Goal: Task Accomplishment & Management: Manage account settings

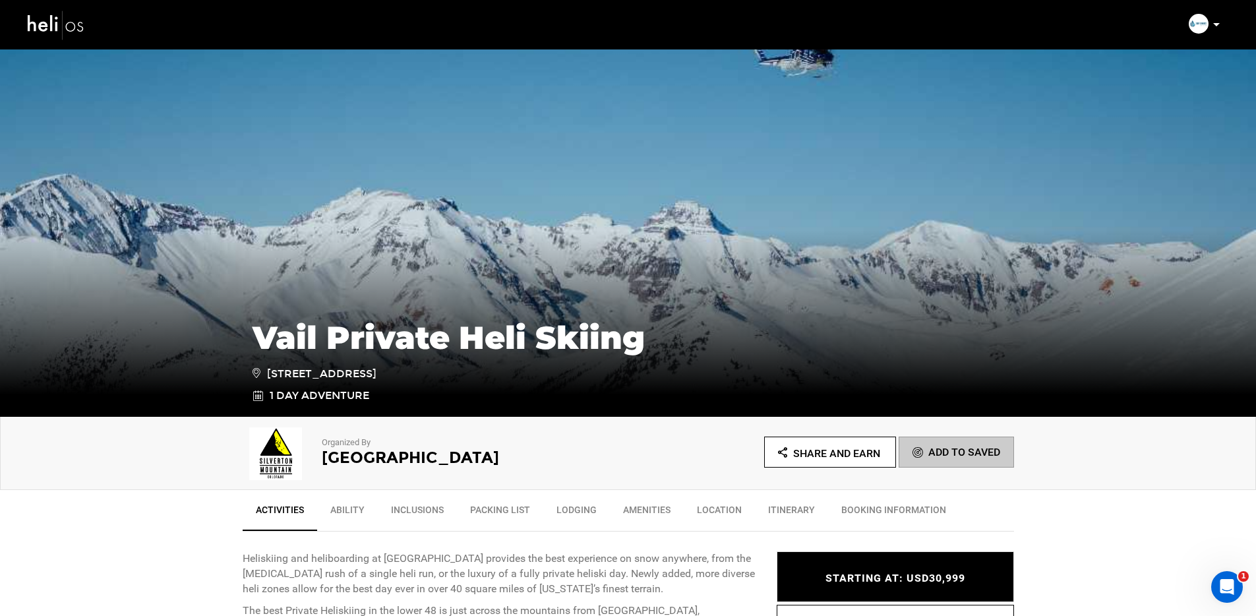
scroll to position [374, 0]
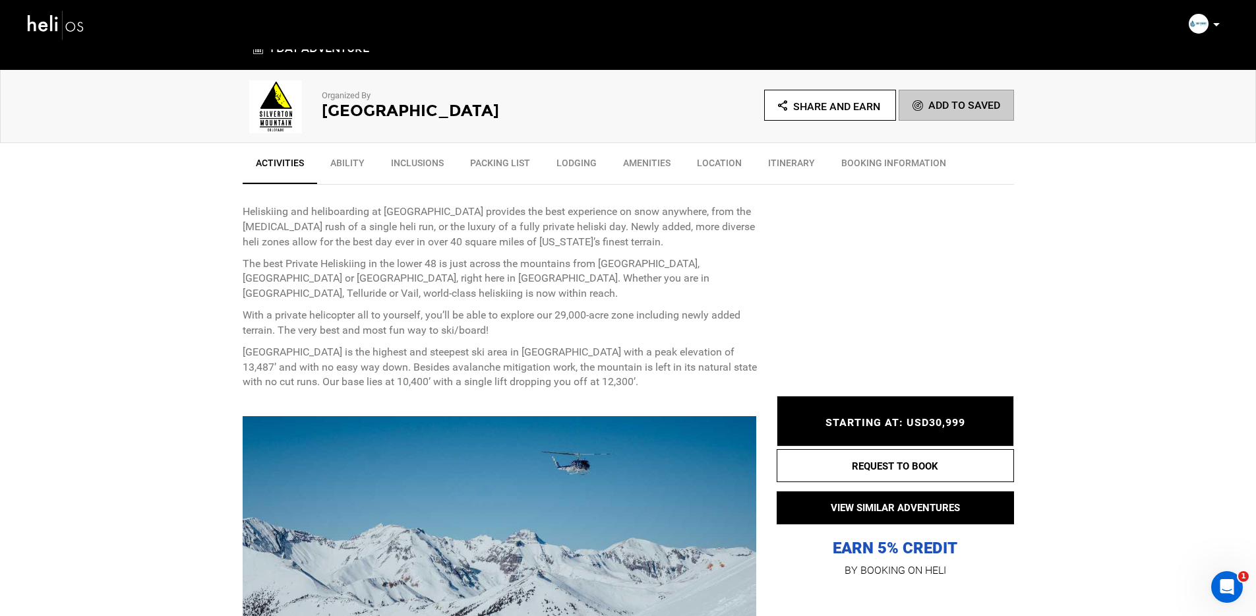
click at [279, 113] on img at bounding box center [276, 106] width 66 height 53
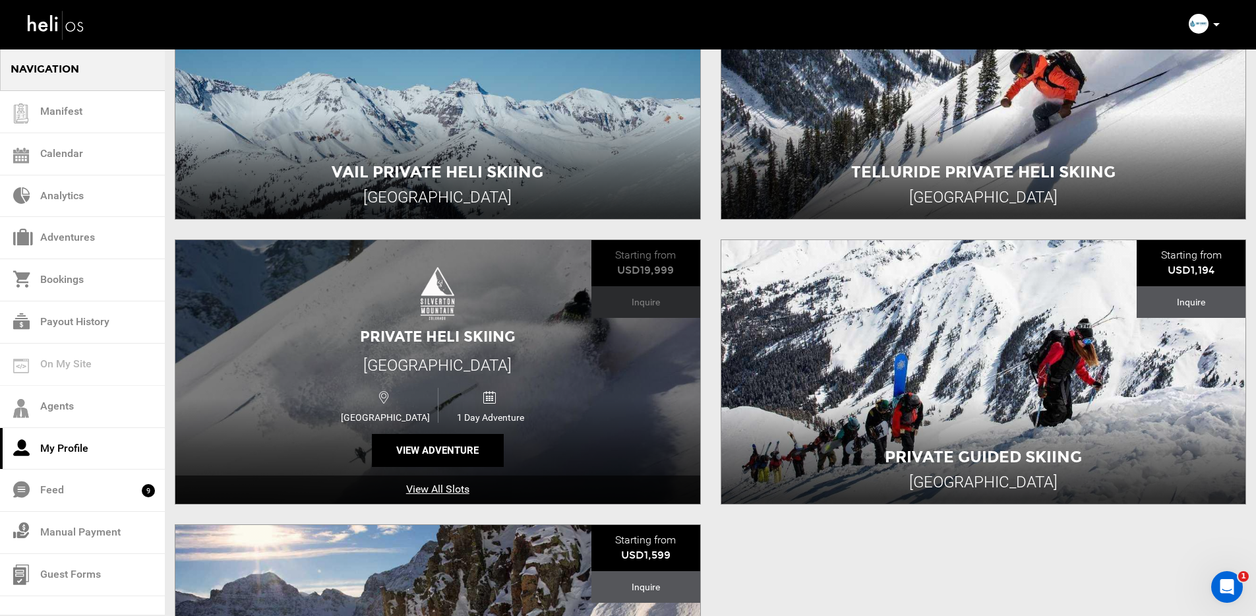
scroll to position [643, 0]
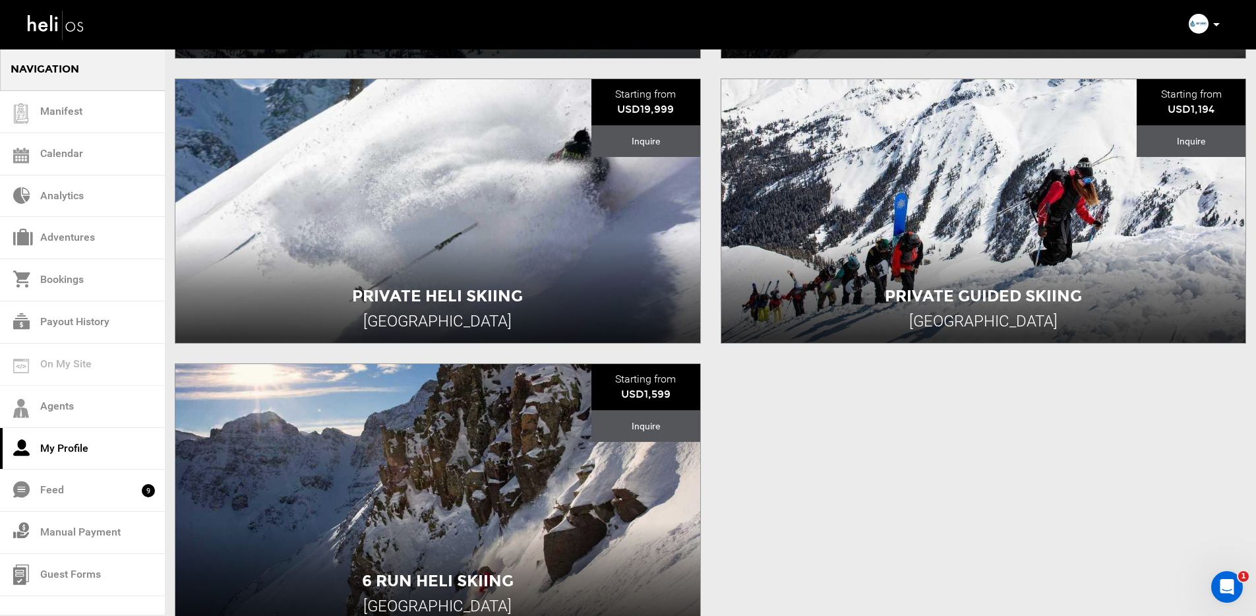
click at [1216, 26] on icon at bounding box center [1216, 24] width 7 height 3
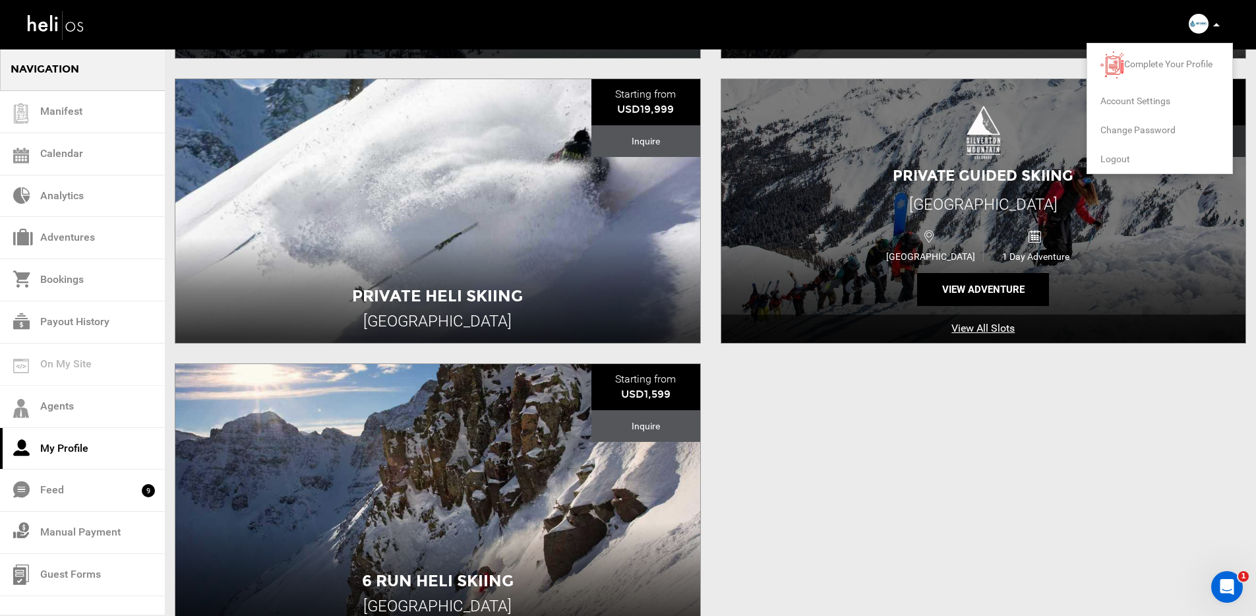
click at [1119, 154] on span "Logout" at bounding box center [1115, 159] width 30 height 11
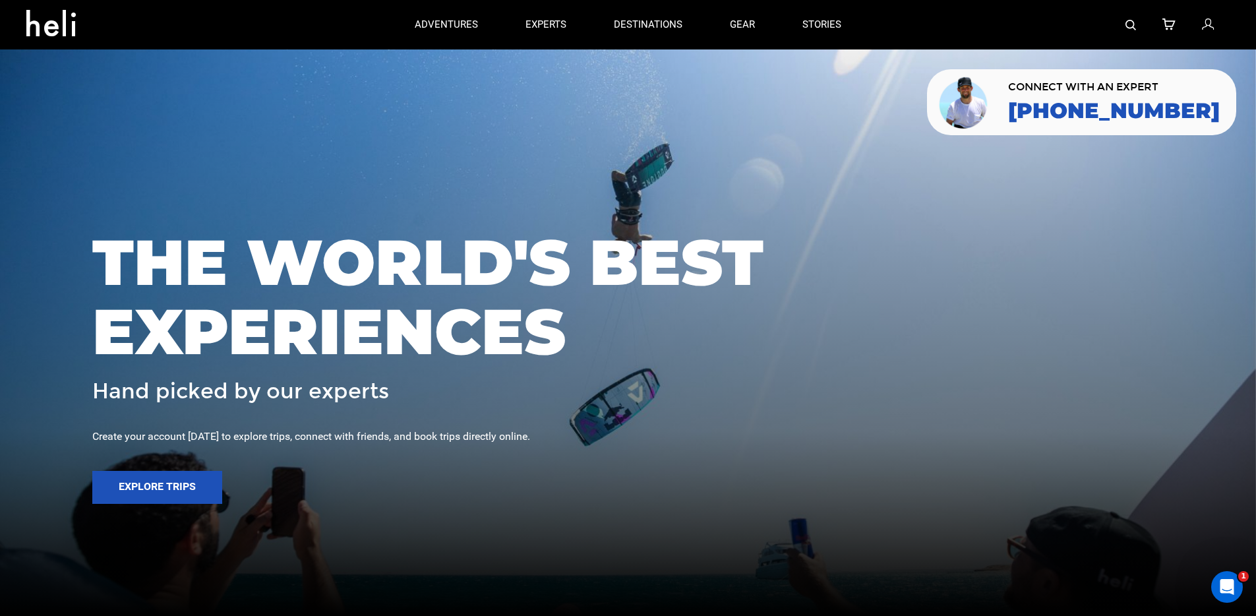
click at [1205, 28] on icon at bounding box center [1208, 24] width 12 height 17
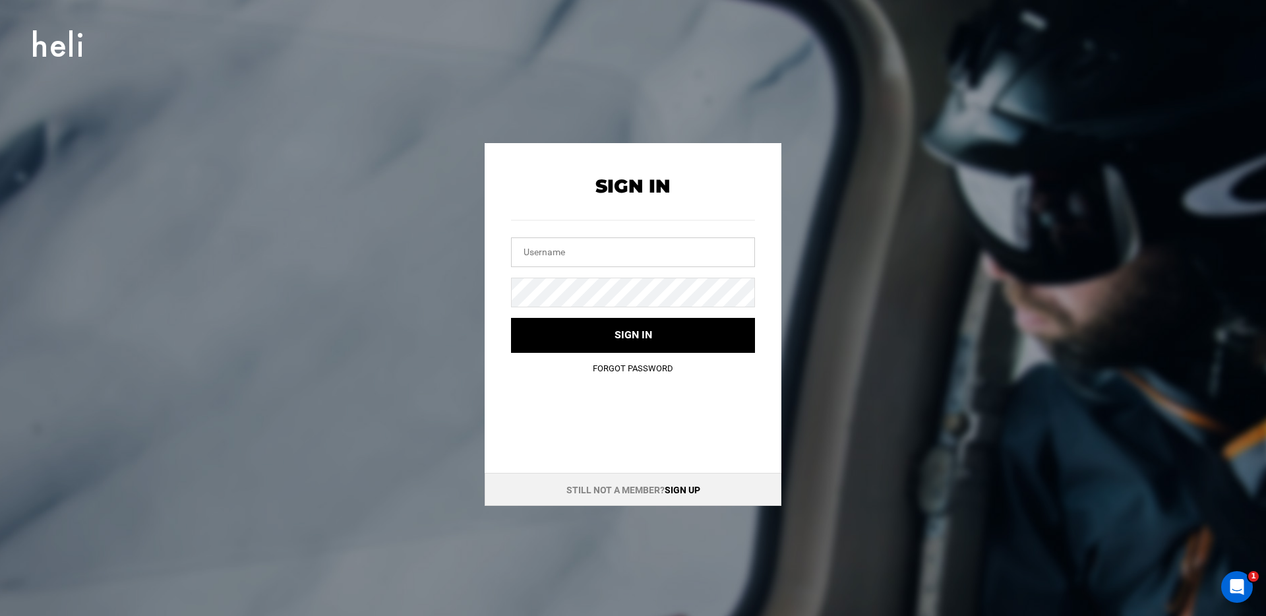
click at [577, 247] on input "text" at bounding box center [633, 252] width 244 height 30
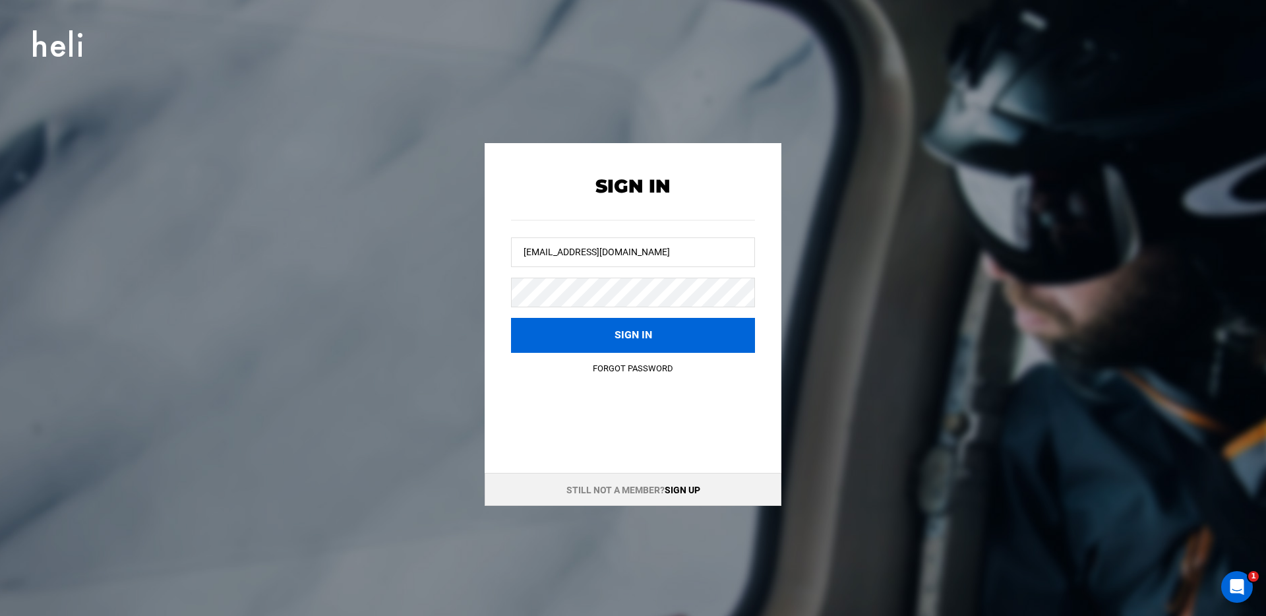
click at [573, 330] on button "Sign in" at bounding box center [633, 335] width 244 height 35
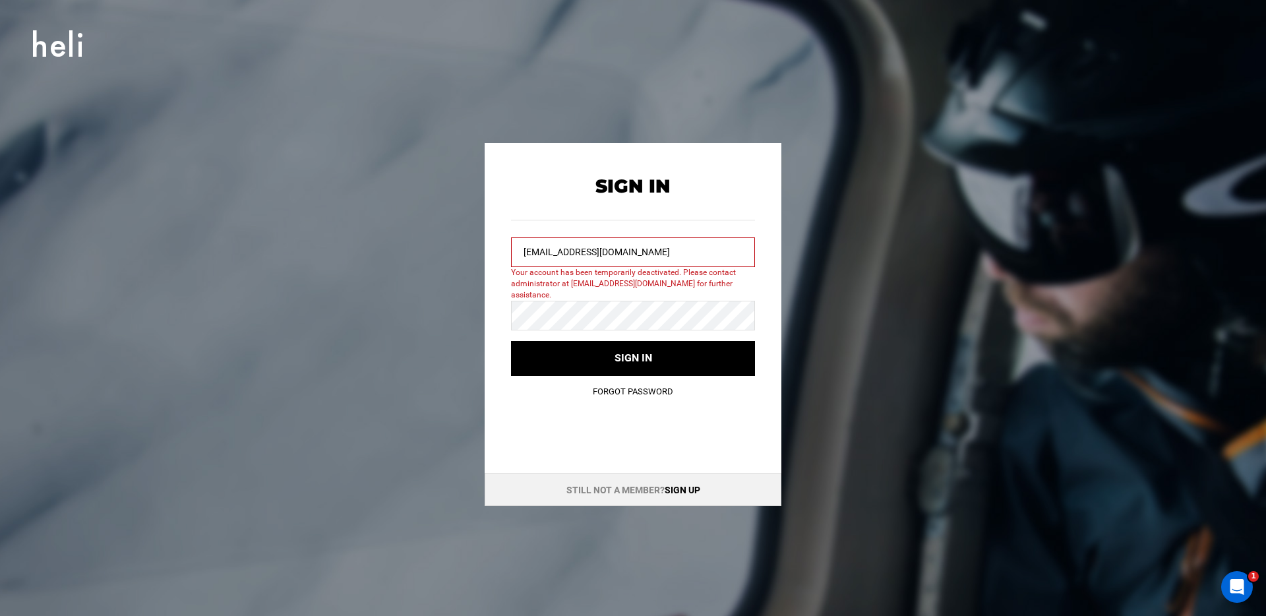
click at [639, 241] on input "silvertonmountain@yopmail.com" at bounding box center [633, 252] width 244 height 30
drag, startPoint x: 683, startPoint y: 254, endPoint x: 457, endPoint y: 254, distance: 226.1
click at [457, 254] on div "Sign In silvertonmountain@yopmail.com Your account has been temporarily deactiv…" at bounding box center [632, 324] width 593 height 363
type input "office@silvertonmountain.com"
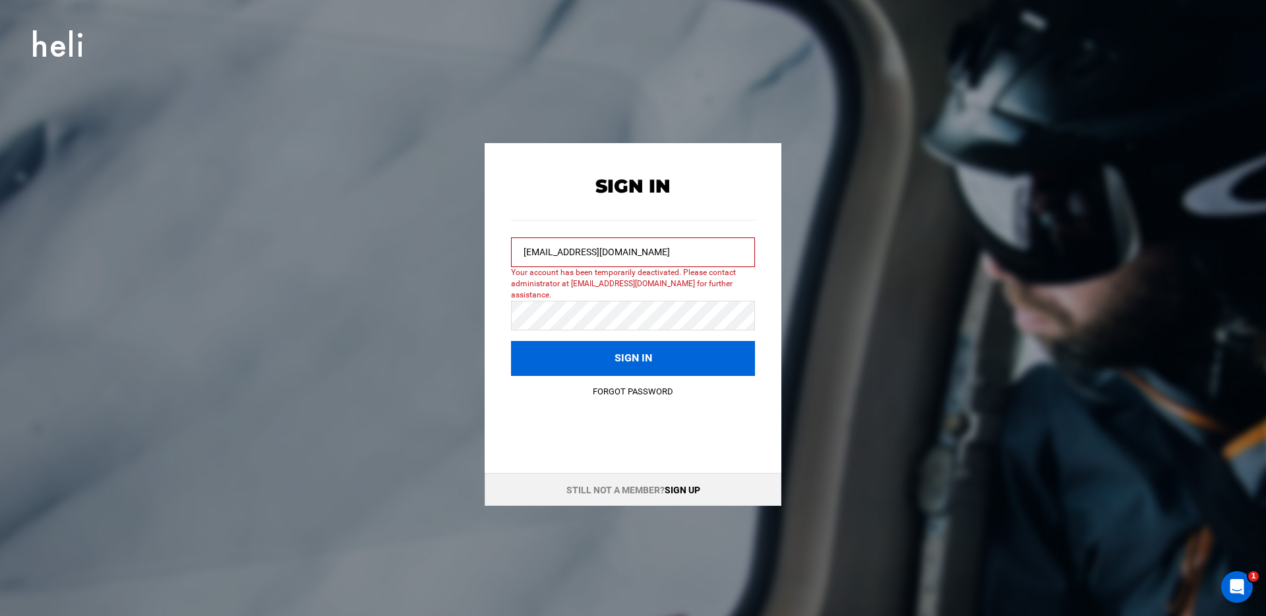
click at [563, 343] on button "Sign in" at bounding box center [633, 358] width 244 height 35
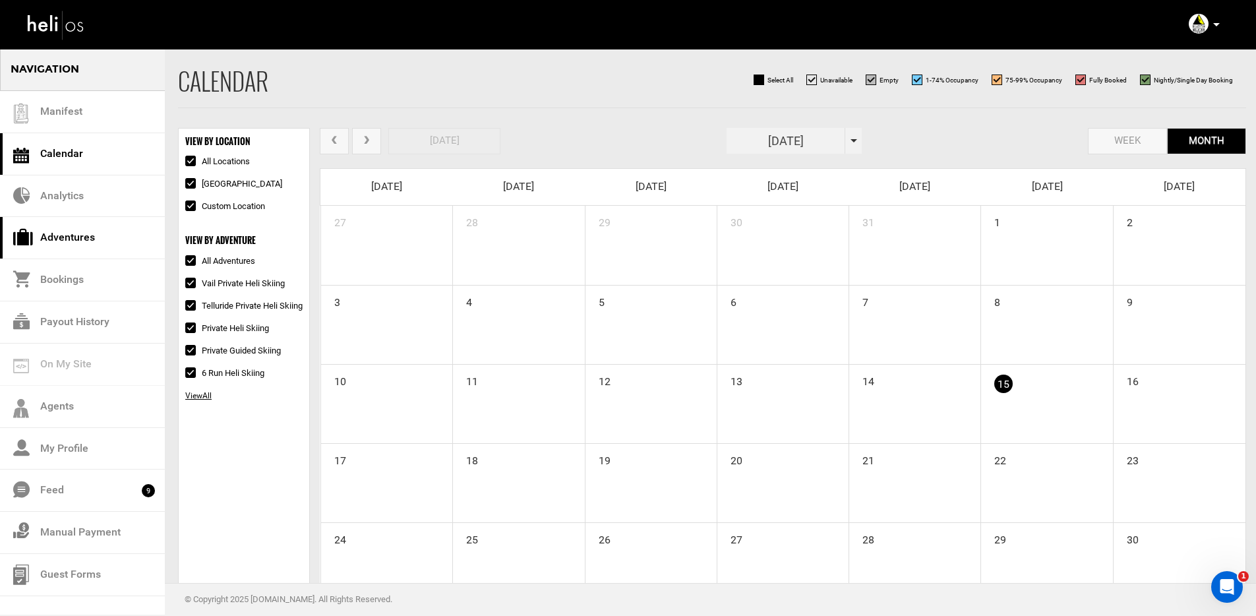
click at [134, 224] on link "Adventures" at bounding box center [82, 238] width 165 height 42
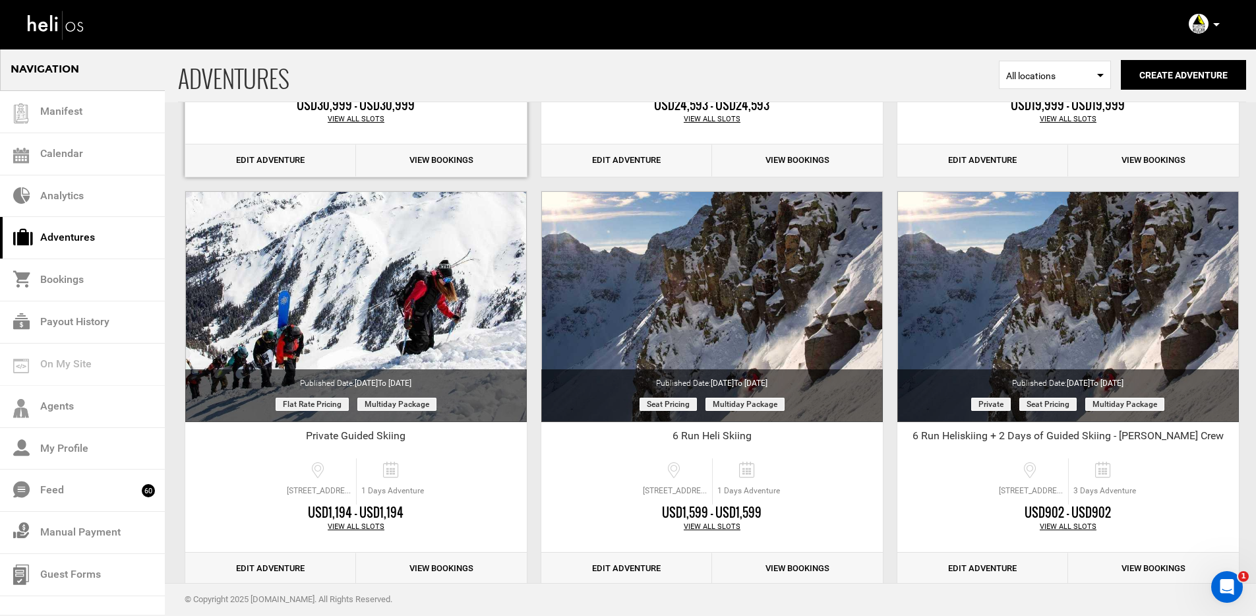
scroll to position [419, 0]
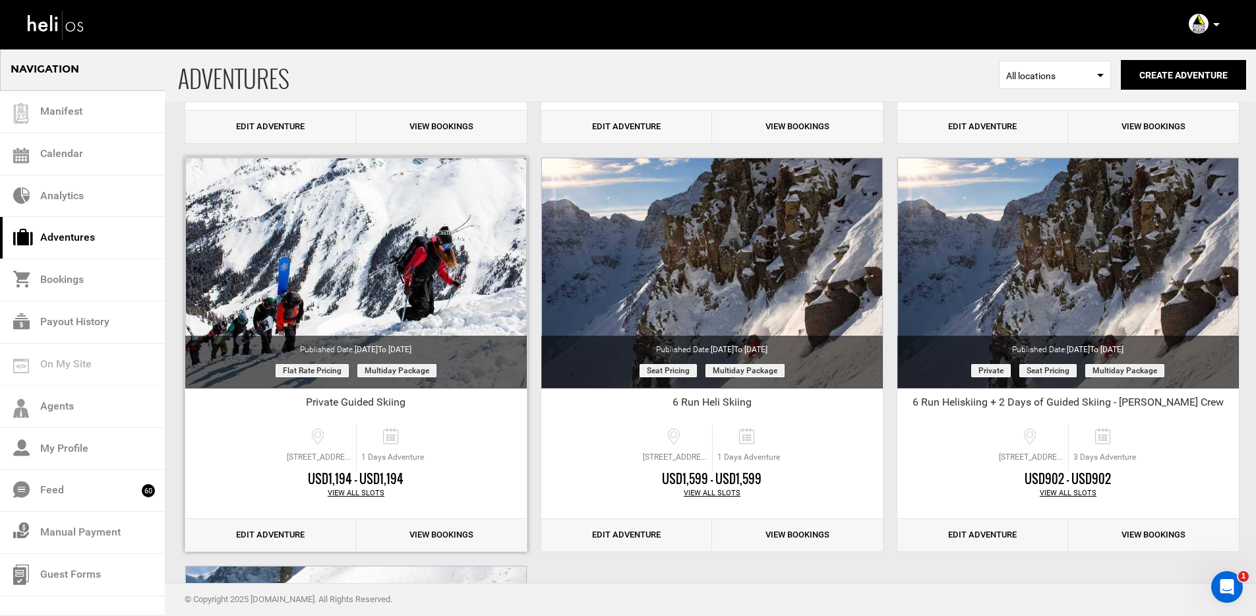
click at [253, 537] on link "Edit Adventure" at bounding box center [270, 535] width 171 height 32
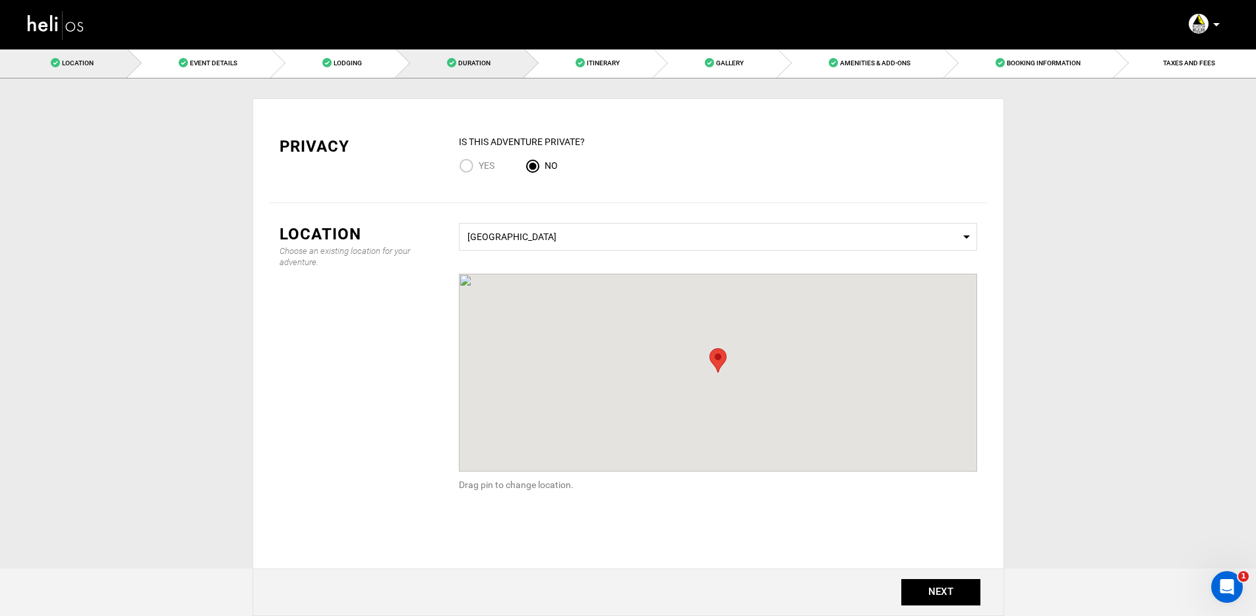
click at [477, 73] on link "Duration" at bounding box center [460, 63] width 129 height 30
click at [479, 63] on span "Duration" at bounding box center [474, 62] width 32 height 7
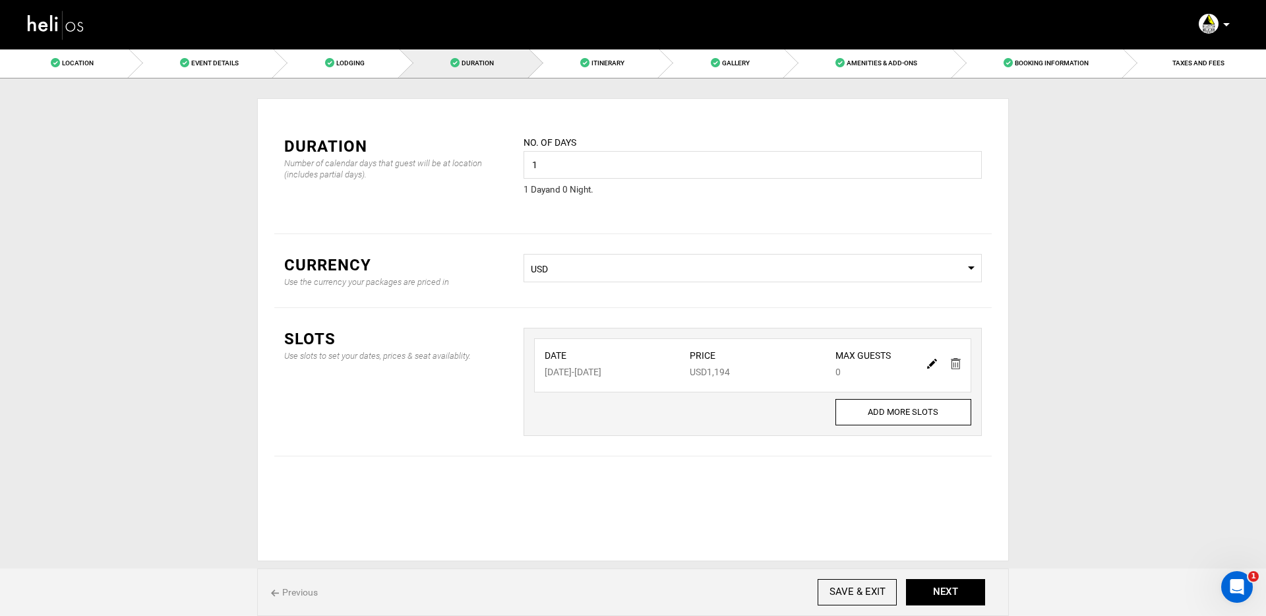
click at [929, 364] on img at bounding box center [932, 364] width 10 height 10
type input "03/15/2026"
type input "1194"
type input "0"
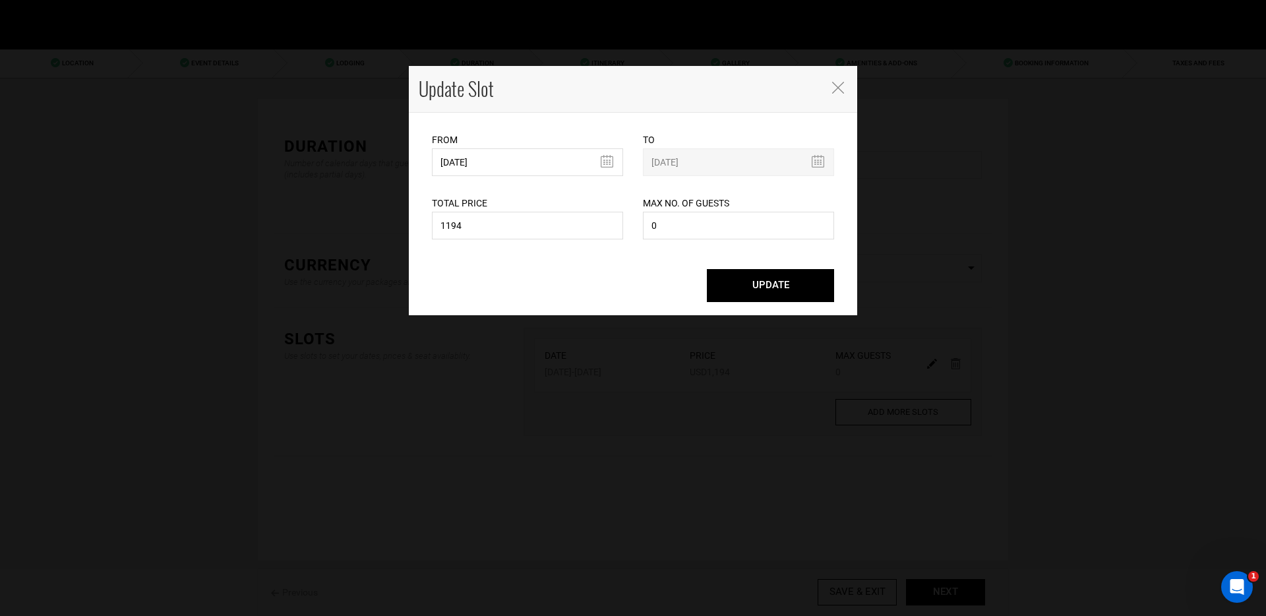
click at [505, 142] on div "From 03/15/2026 Please select start date. Start date already exists, please sel…" at bounding box center [527, 154] width 191 height 44
click at [508, 155] on input "03/15/2026" at bounding box center [527, 162] width 191 height 28
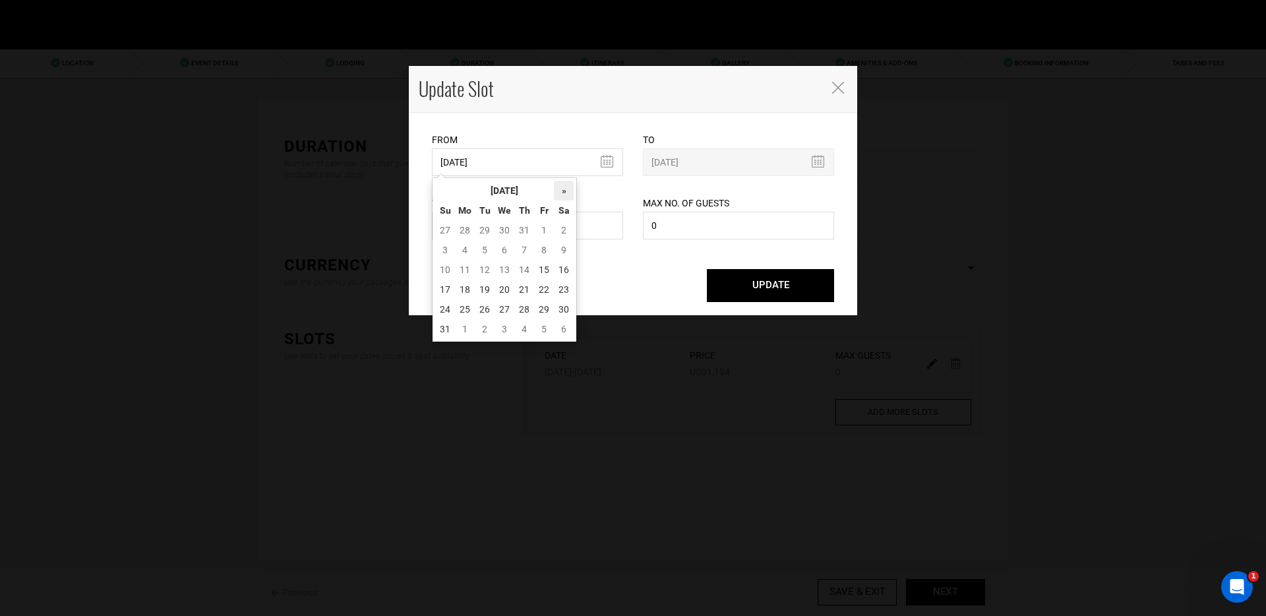
click at [565, 185] on th "»" at bounding box center [564, 191] width 20 height 20
click at [523, 189] on th "September 2025" at bounding box center [504, 191] width 99 height 20
click at [558, 189] on th "»" at bounding box center [560, 191] width 20 height 20
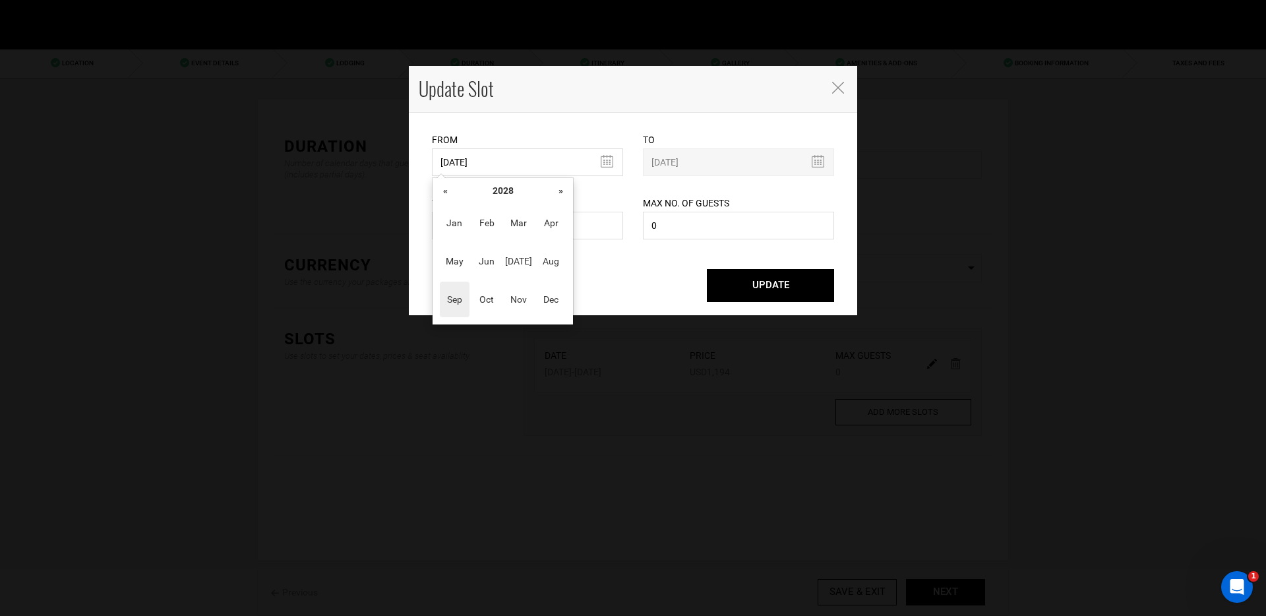
click at [558, 189] on th "»" at bounding box center [560, 191] width 20 height 20
click at [463, 258] on span "May" at bounding box center [455, 261] width 30 height 36
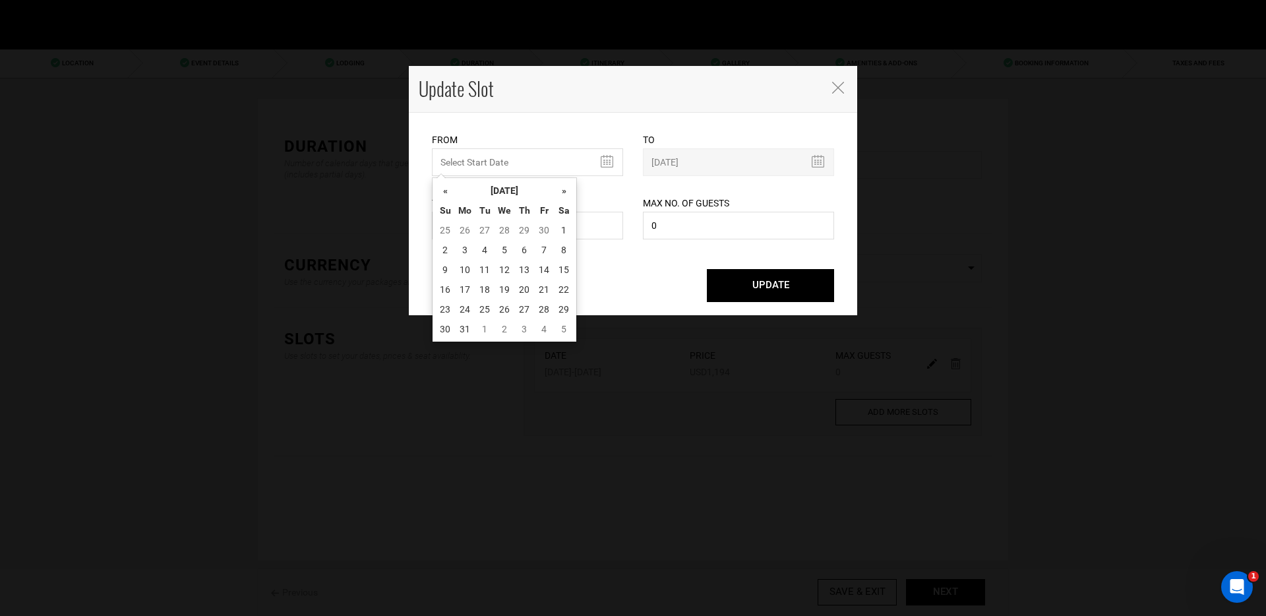
click at [832, 84] on icon "Close" at bounding box center [838, 88] width 12 height 12
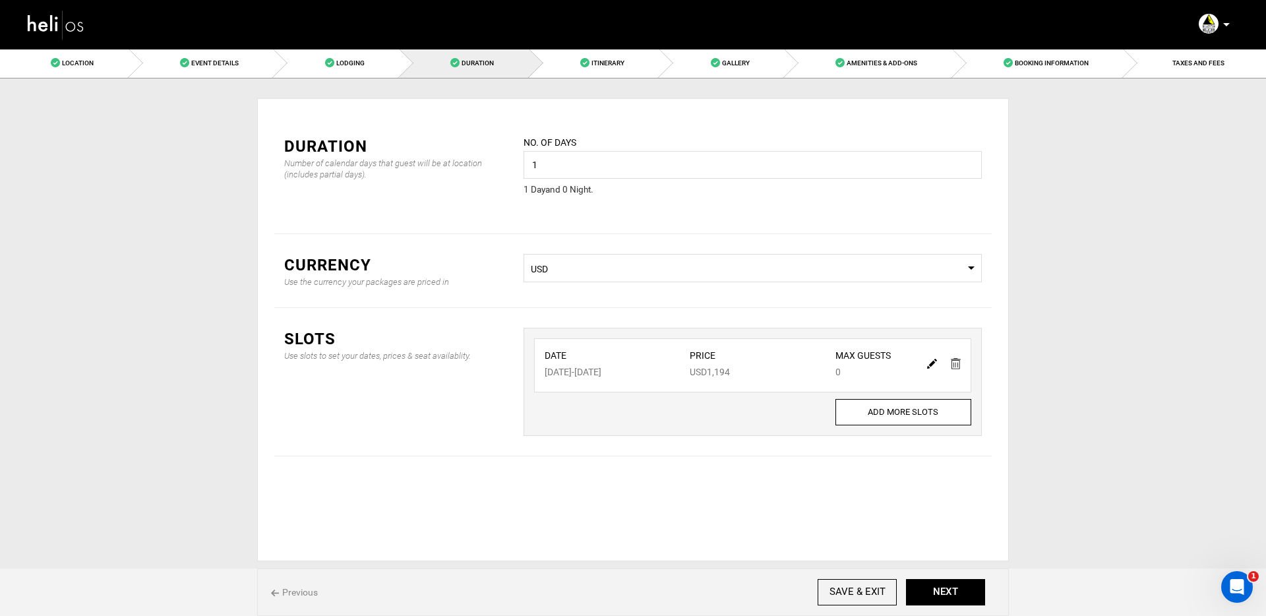
click at [61, 35] on img at bounding box center [55, 24] width 59 height 35
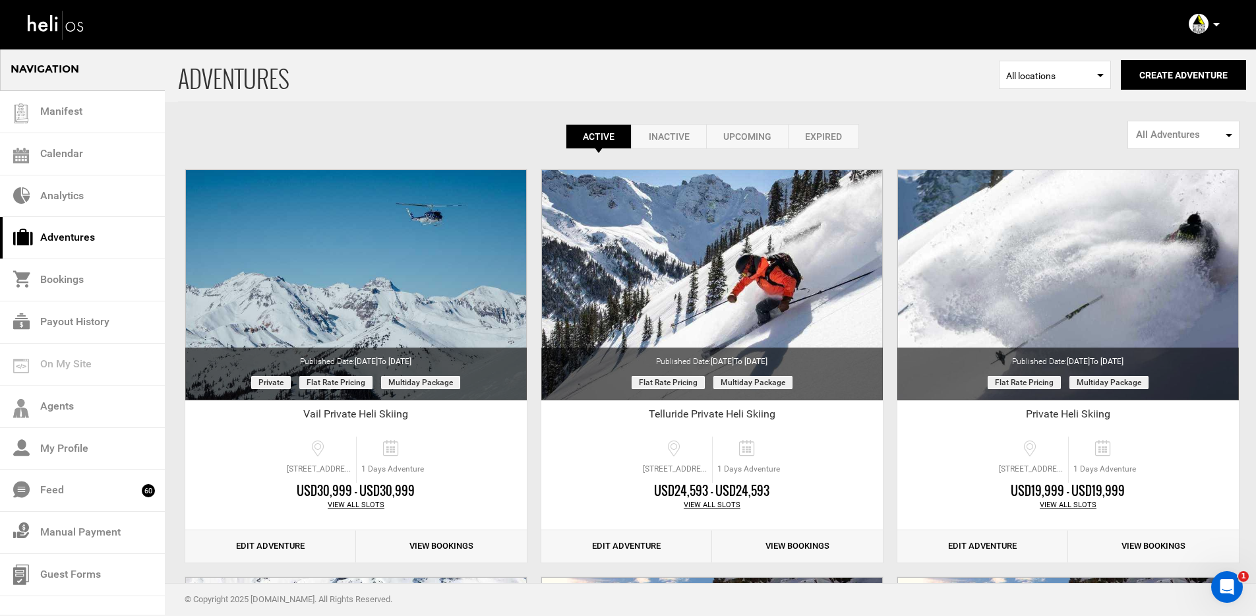
click at [1219, 33] on div "Account Settings Change Password Logout" at bounding box center [1205, 24] width 47 height 26
click at [1219, 26] on icon at bounding box center [1216, 24] width 7 height 3
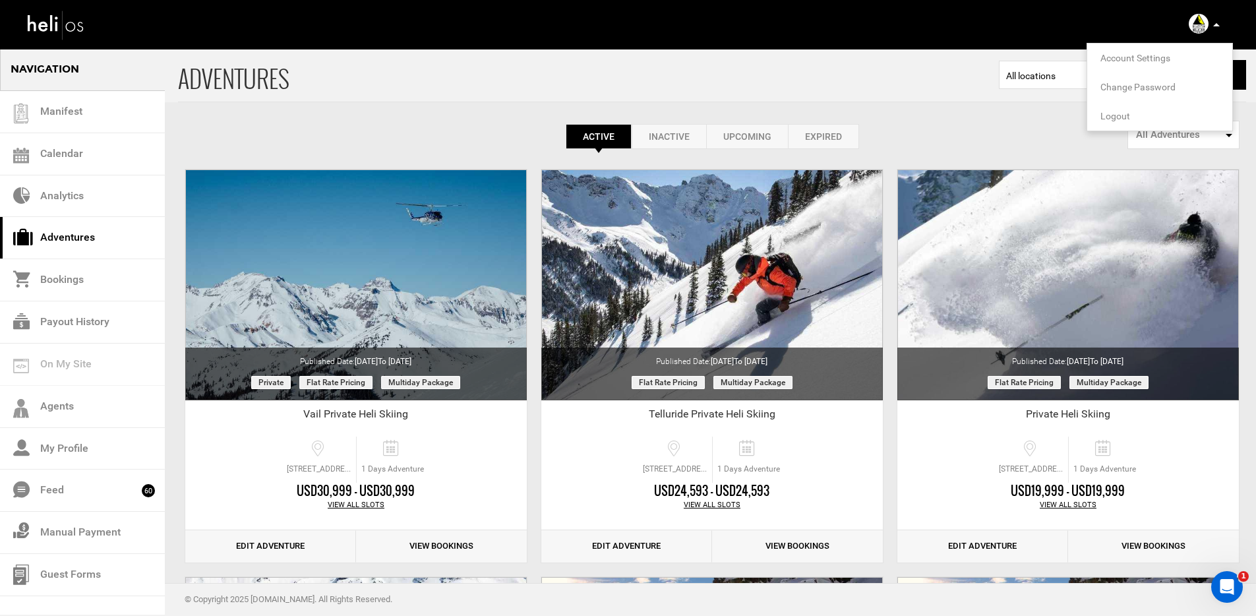
click at [1126, 116] on span "Logout" at bounding box center [1115, 116] width 30 height 11
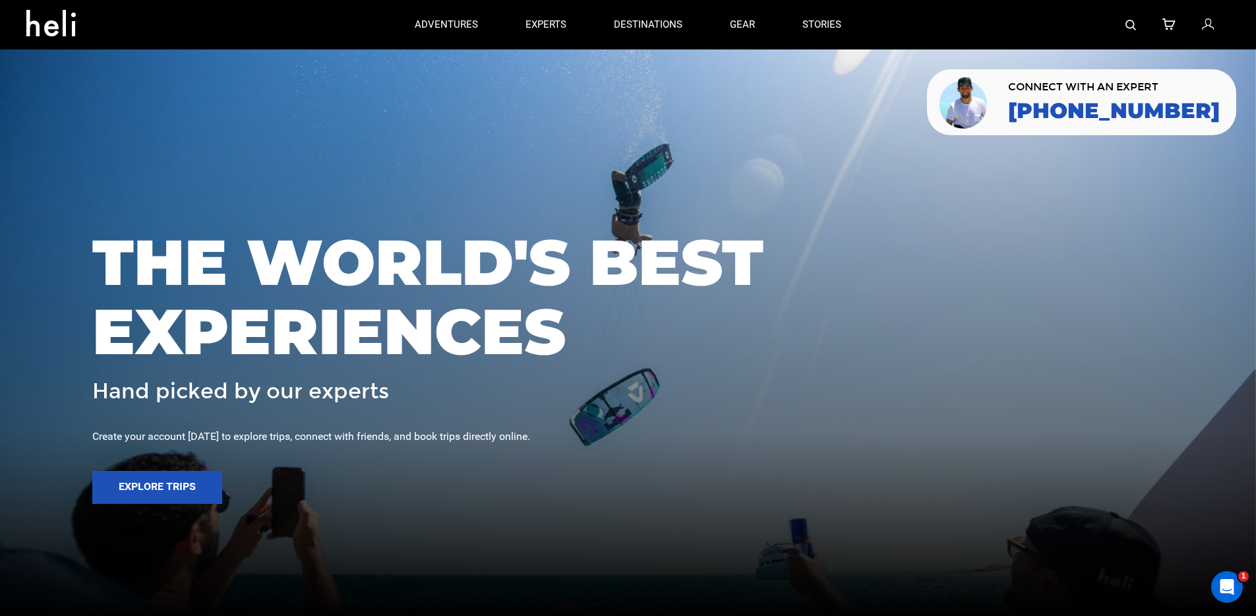
scroll to position [38, 0]
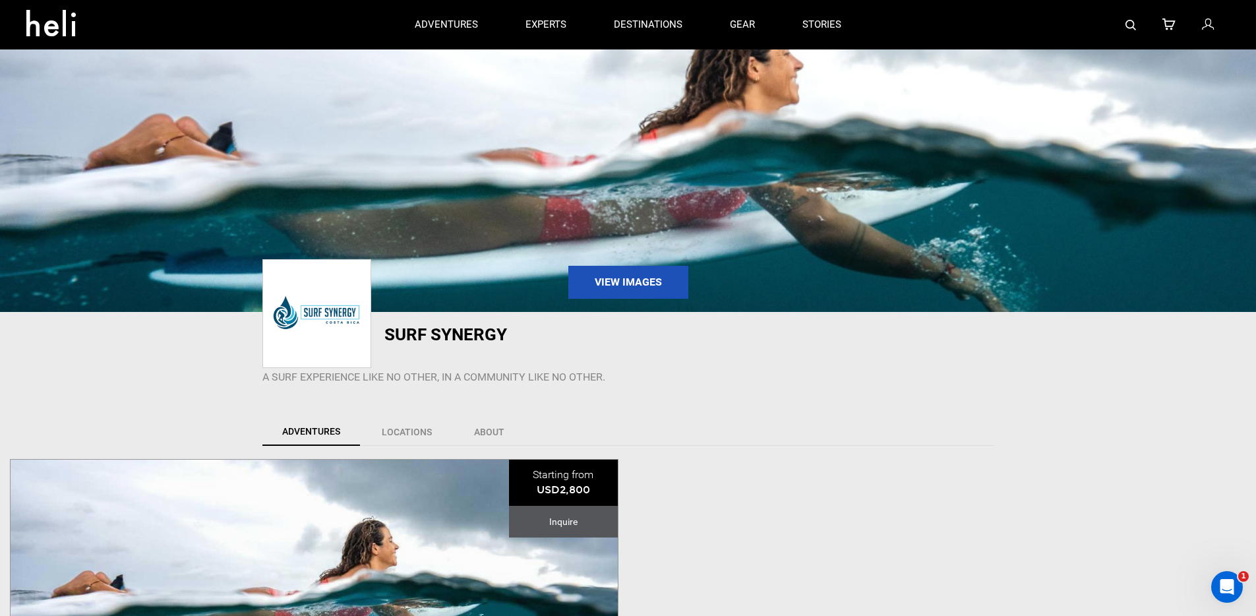
click at [48, 28] on icon at bounding box center [55, 19] width 59 height 21
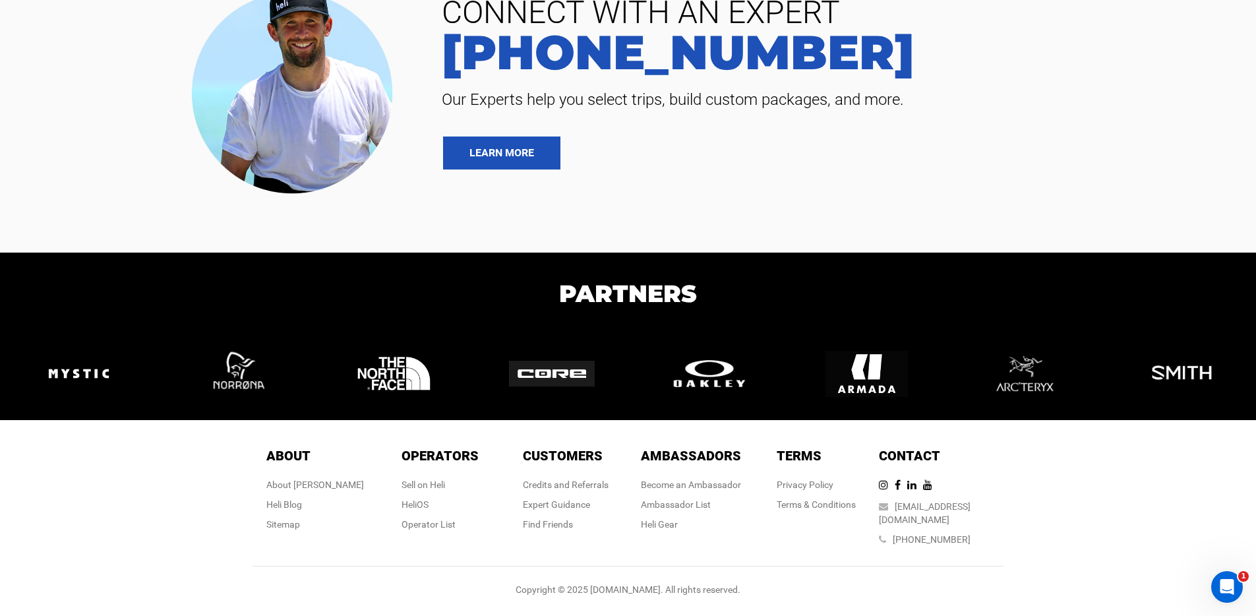
scroll to position [3009, 0]
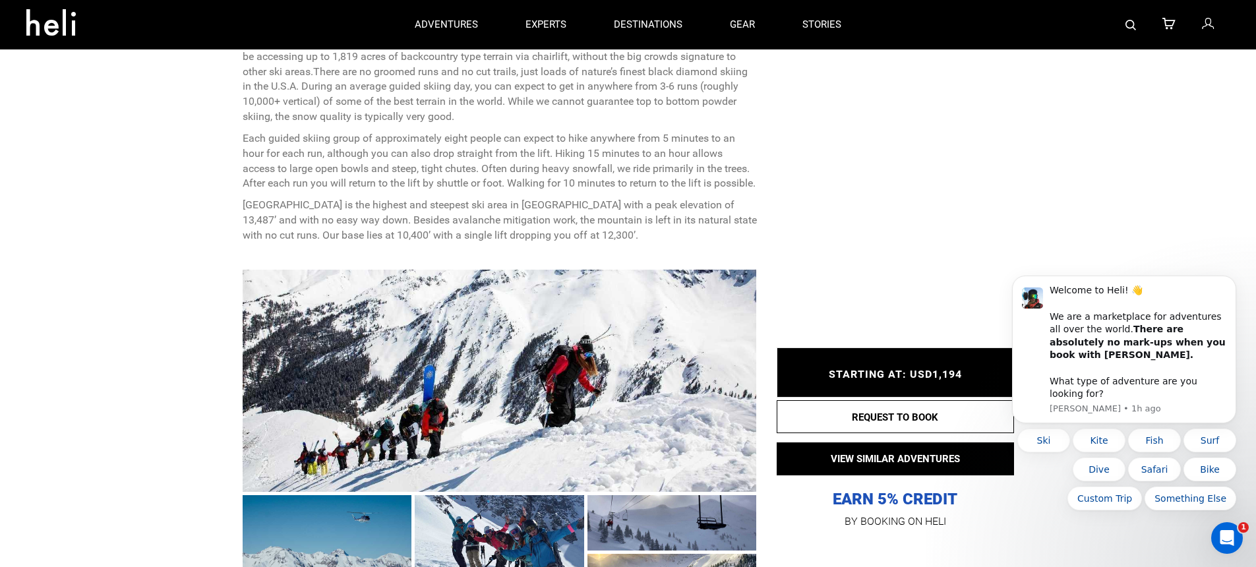
scroll to position [419, 0]
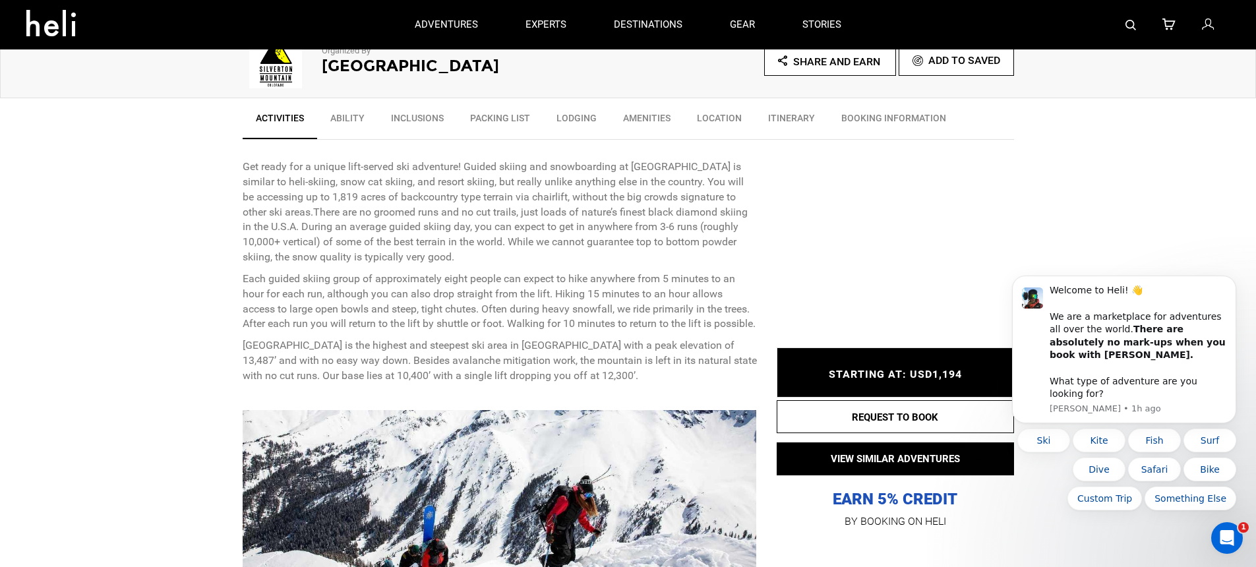
click at [1219, 256] on body "Welcome to Heli! 👋 We are a marketplace for adventures all over the world. Ther…" at bounding box center [1123, 359] width 253 height 334
click at [1229, 283] on icon "Dismiss notification" at bounding box center [1232, 279] width 7 height 7
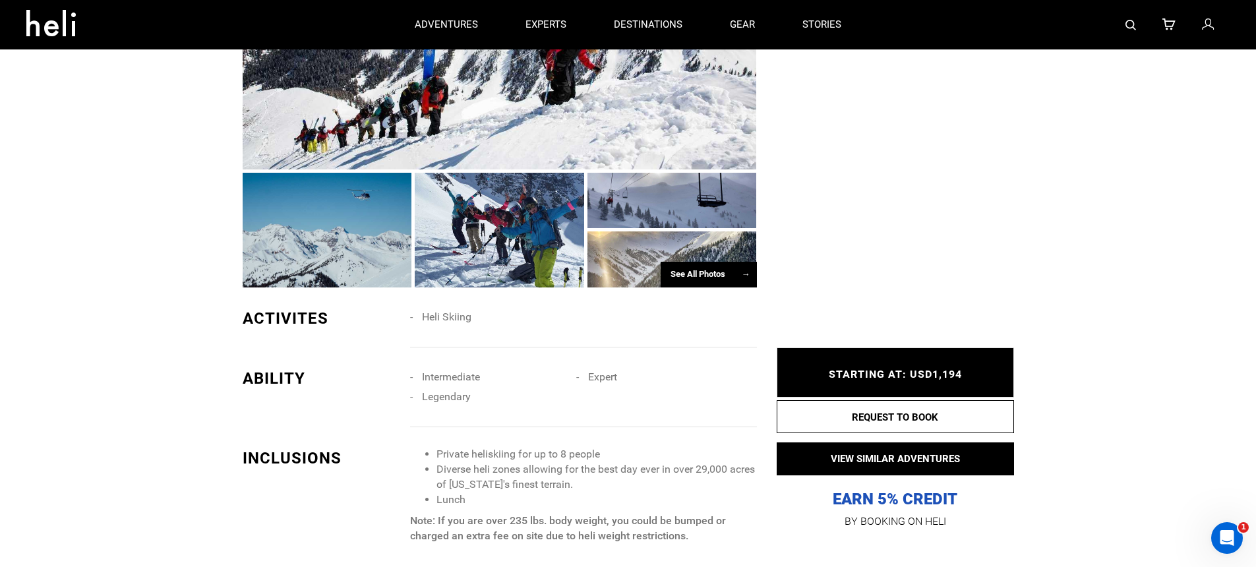
scroll to position [813, 0]
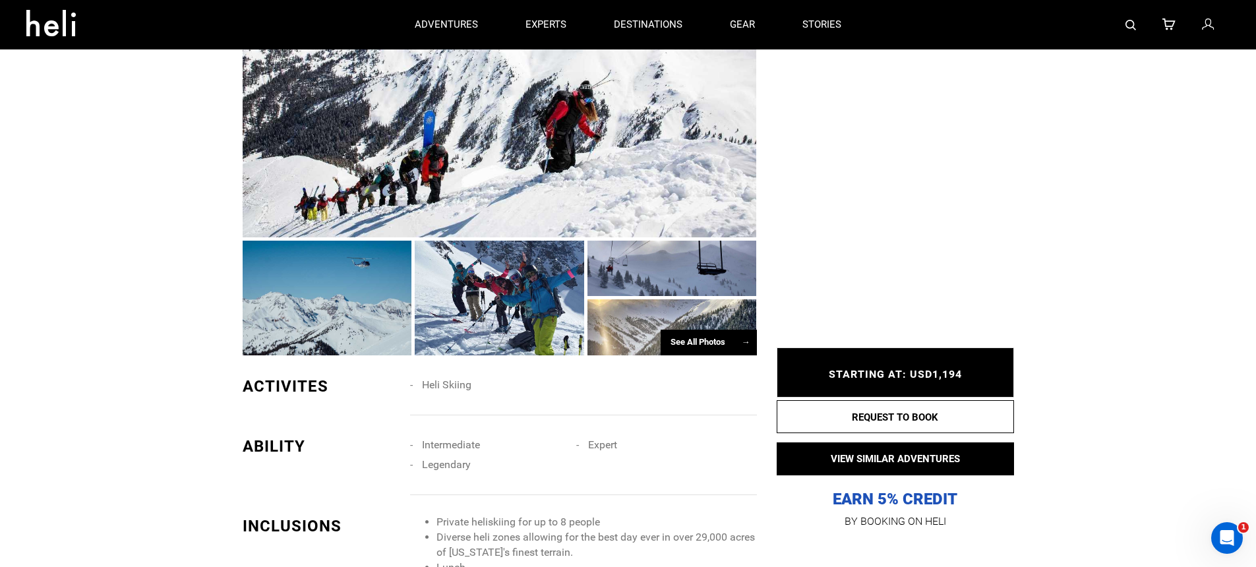
click at [481, 190] on div at bounding box center [500, 126] width 514 height 222
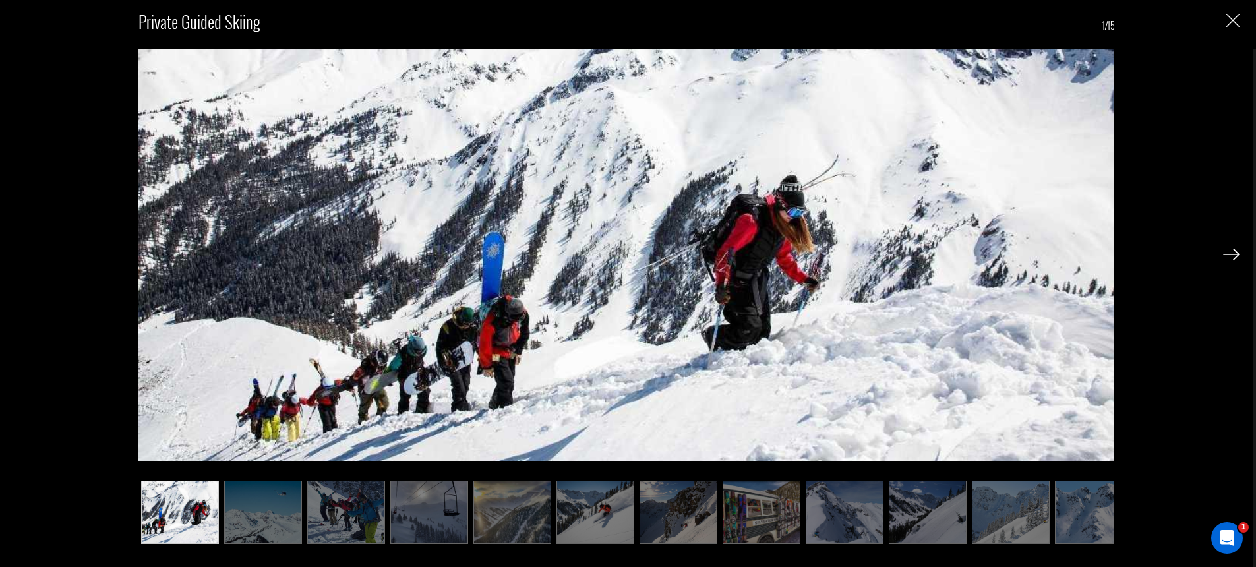
click at [1231, 254] on img at bounding box center [1231, 254] width 16 height 12
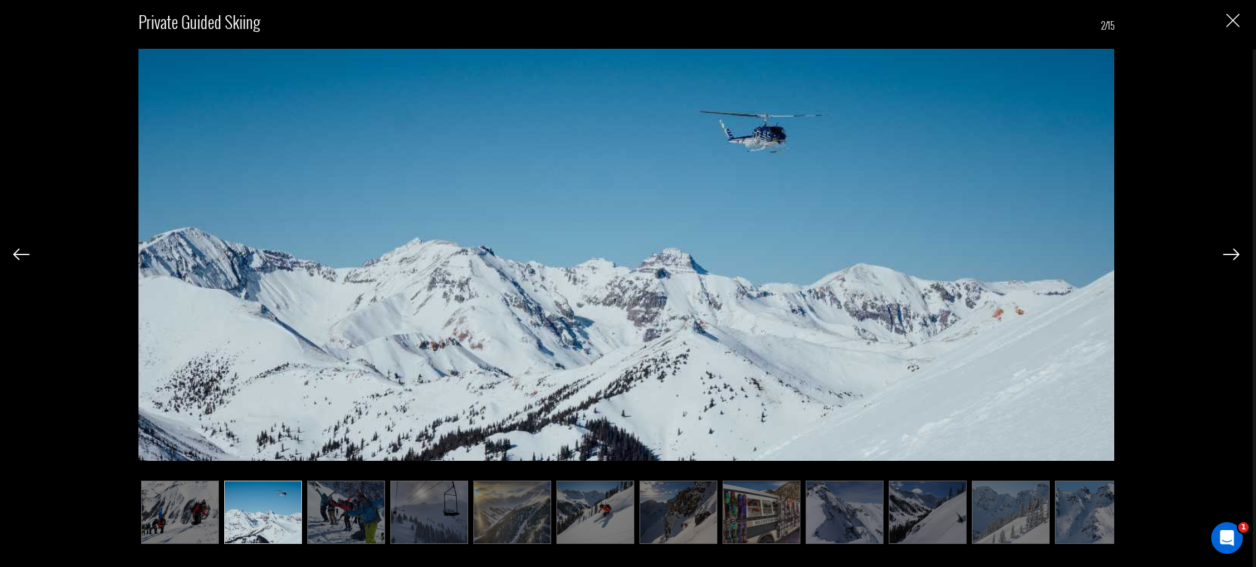
click at [1231, 254] on img at bounding box center [1231, 254] width 16 height 12
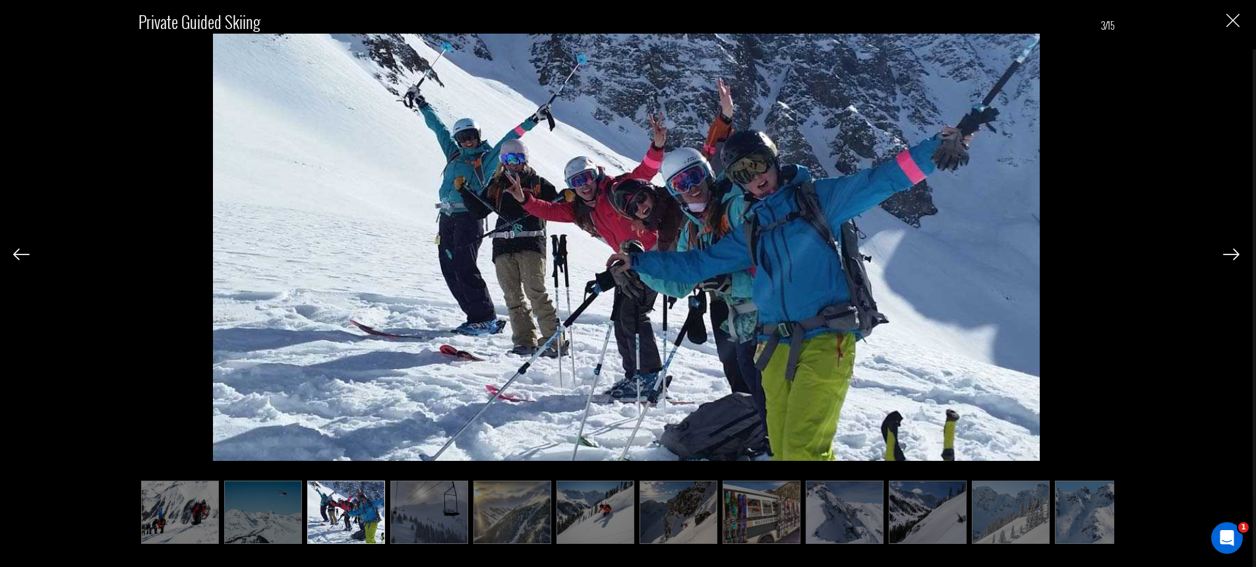
click at [1231, 254] on img at bounding box center [1231, 254] width 16 height 12
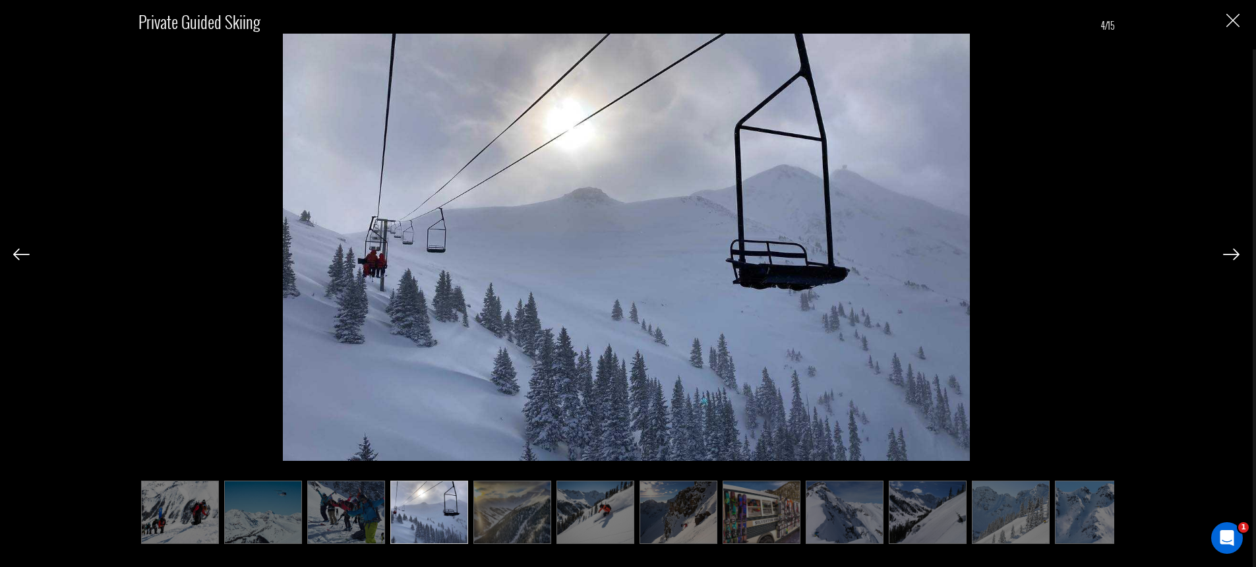
click at [1231, 254] on img at bounding box center [1231, 254] width 16 height 12
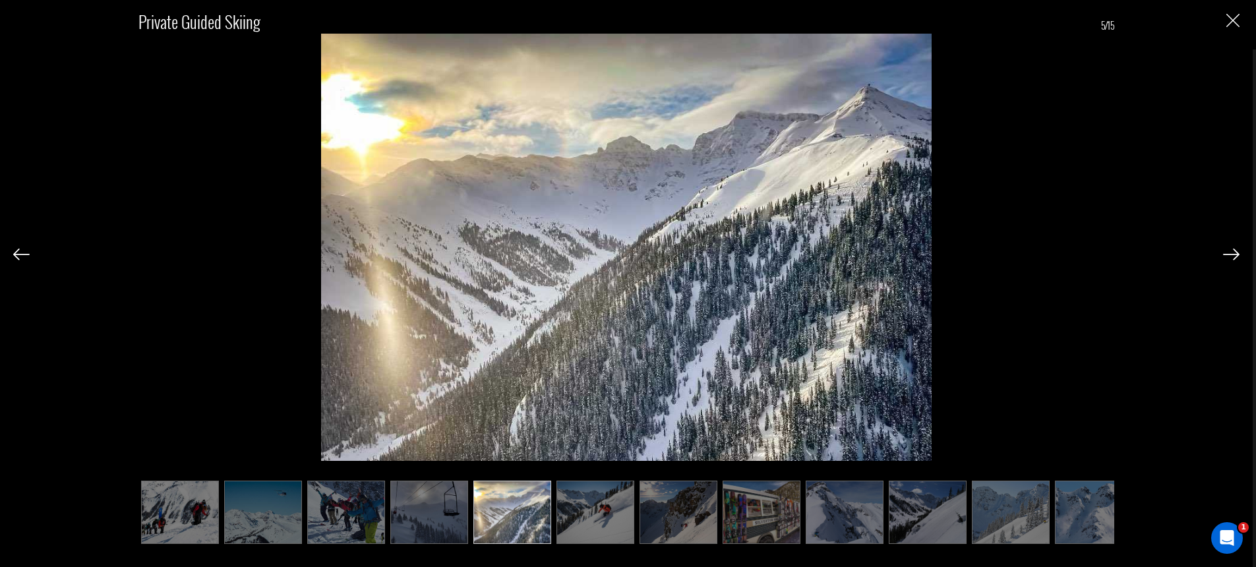
click at [1231, 254] on img at bounding box center [1231, 254] width 16 height 12
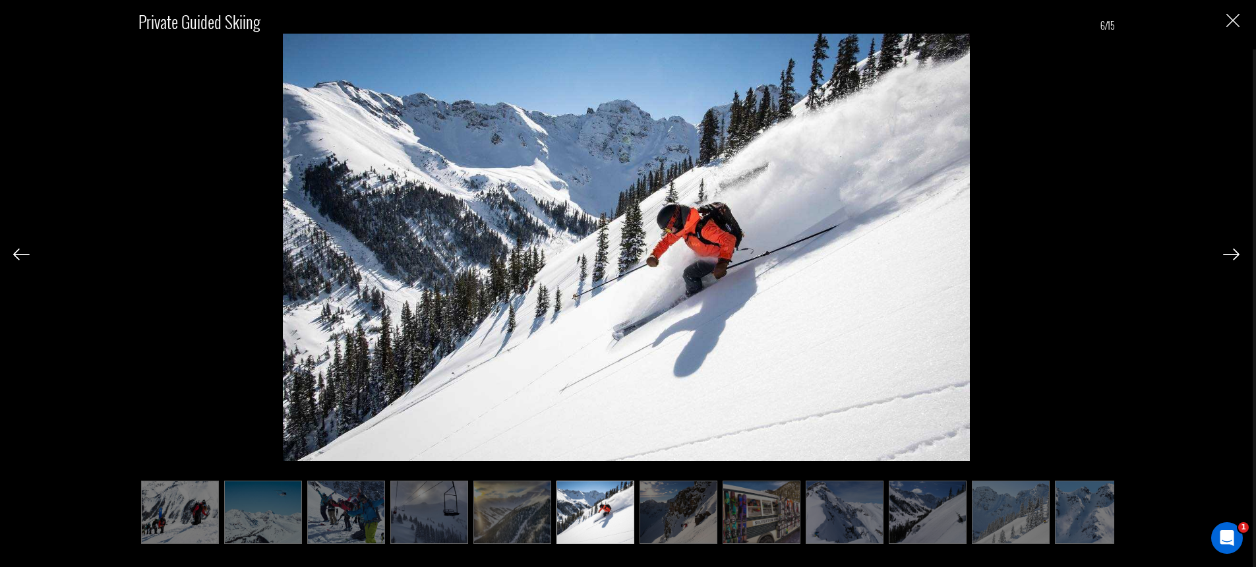
click at [1231, 254] on img at bounding box center [1231, 254] width 16 height 12
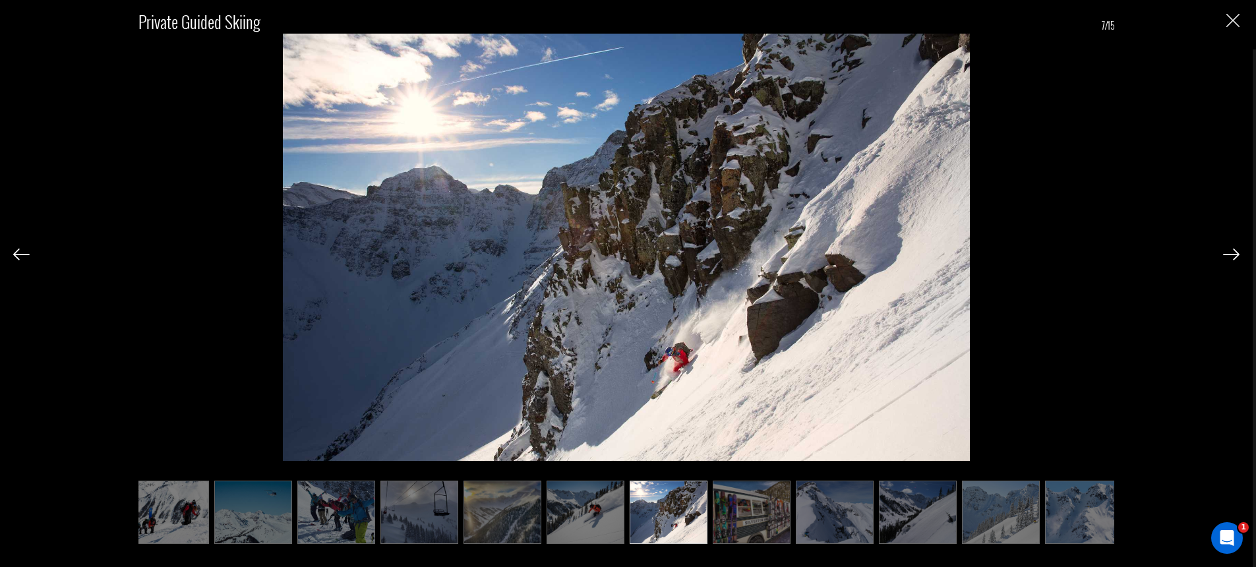
click at [1231, 254] on img at bounding box center [1231, 254] width 16 height 12
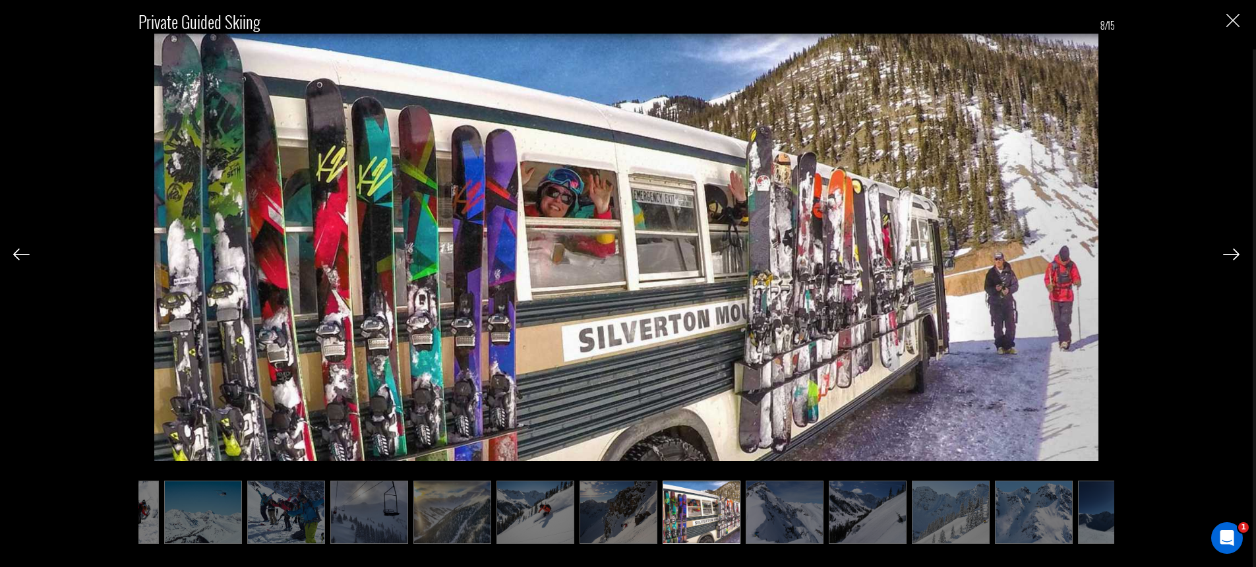
click at [1231, 254] on img at bounding box center [1231, 254] width 16 height 12
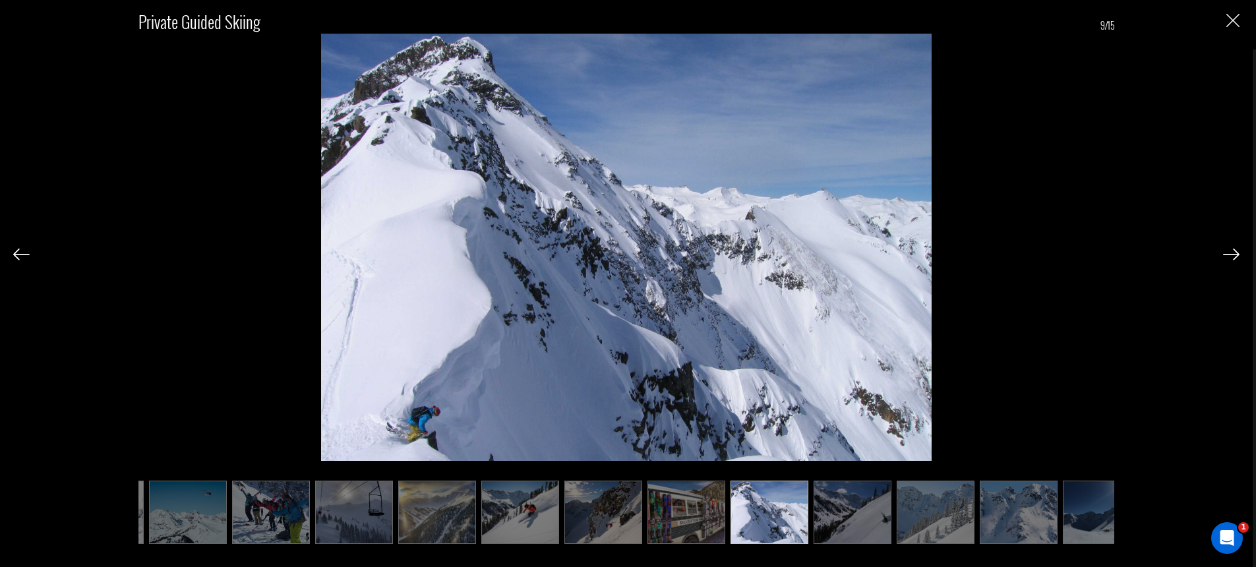
click at [1231, 254] on img at bounding box center [1231, 254] width 16 height 12
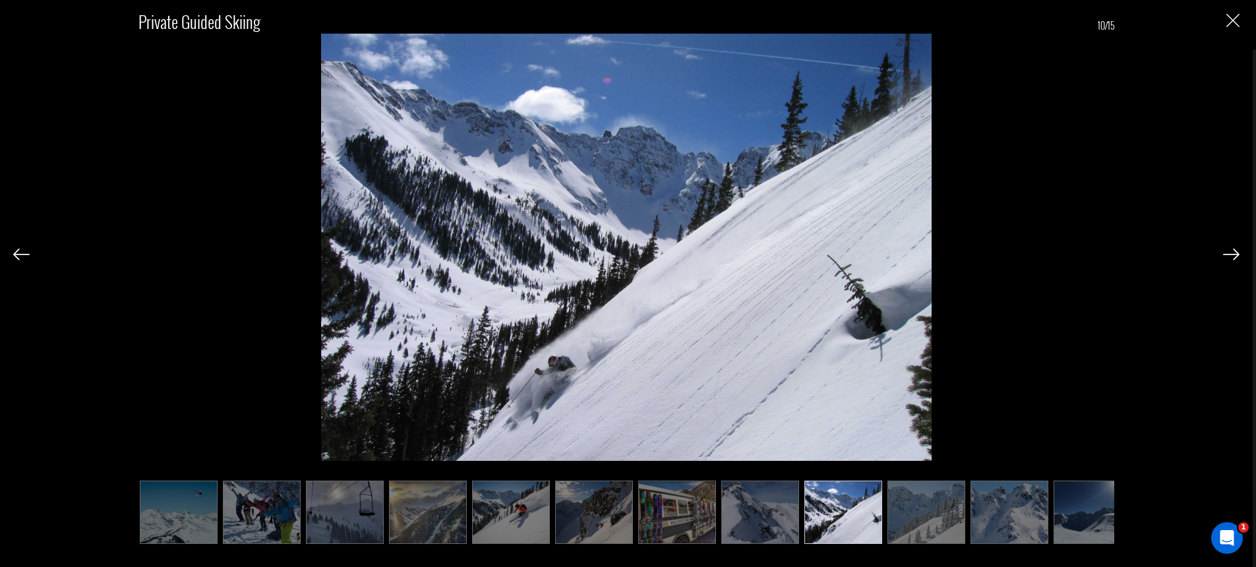
click at [1231, 254] on img at bounding box center [1231, 254] width 16 height 12
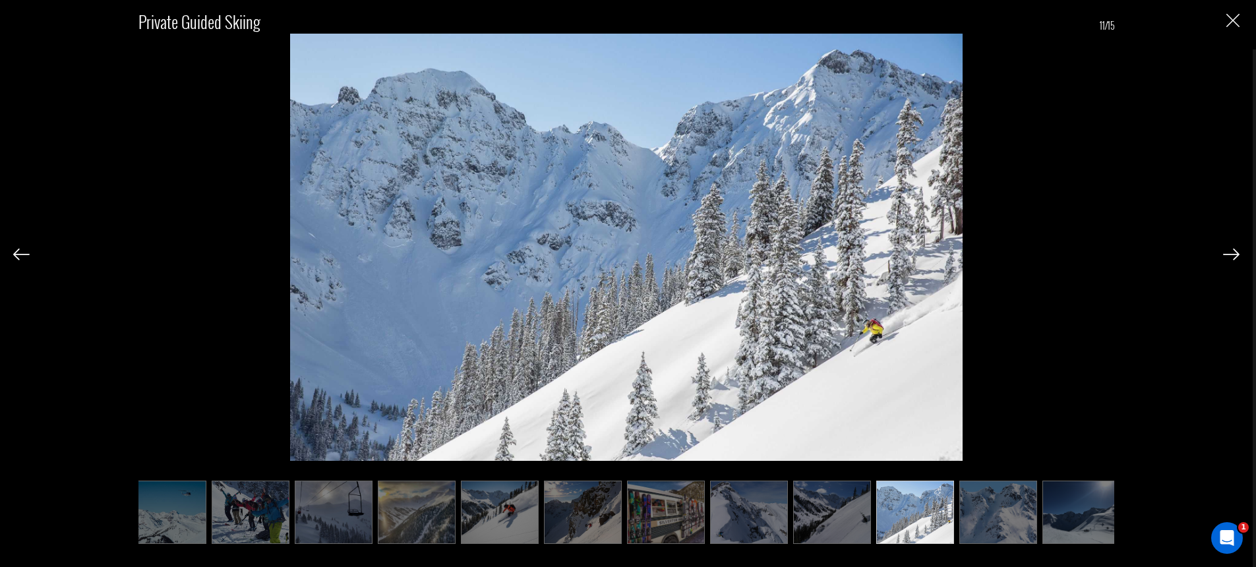
click at [1231, 254] on img at bounding box center [1231, 254] width 16 height 12
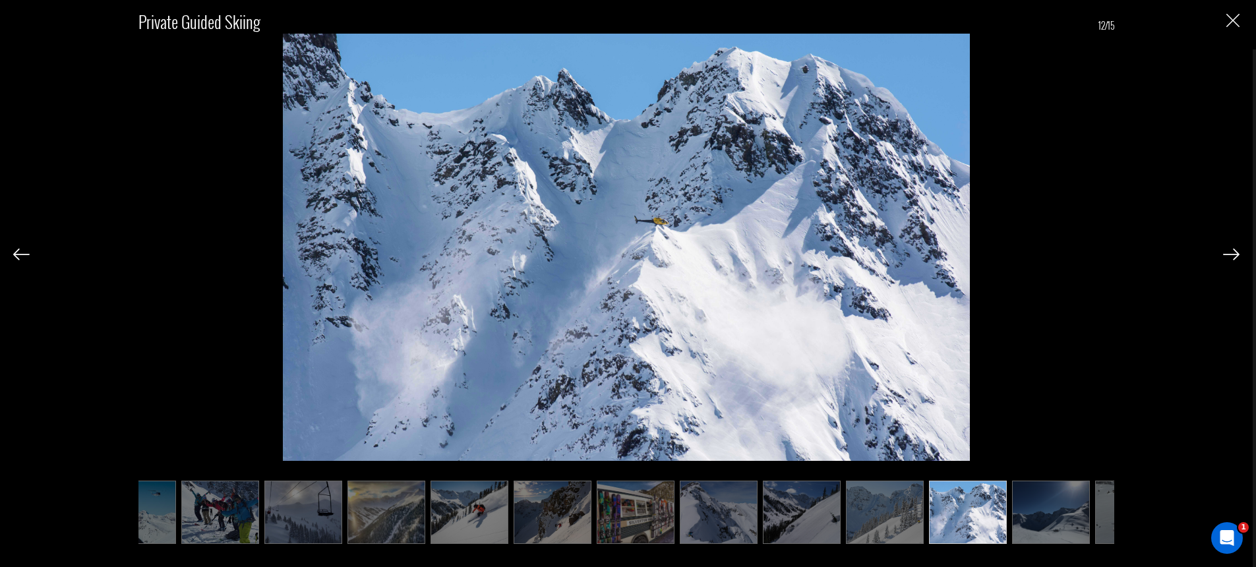
click at [1231, 254] on img at bounding box center [1231, 254] width 16 height 12
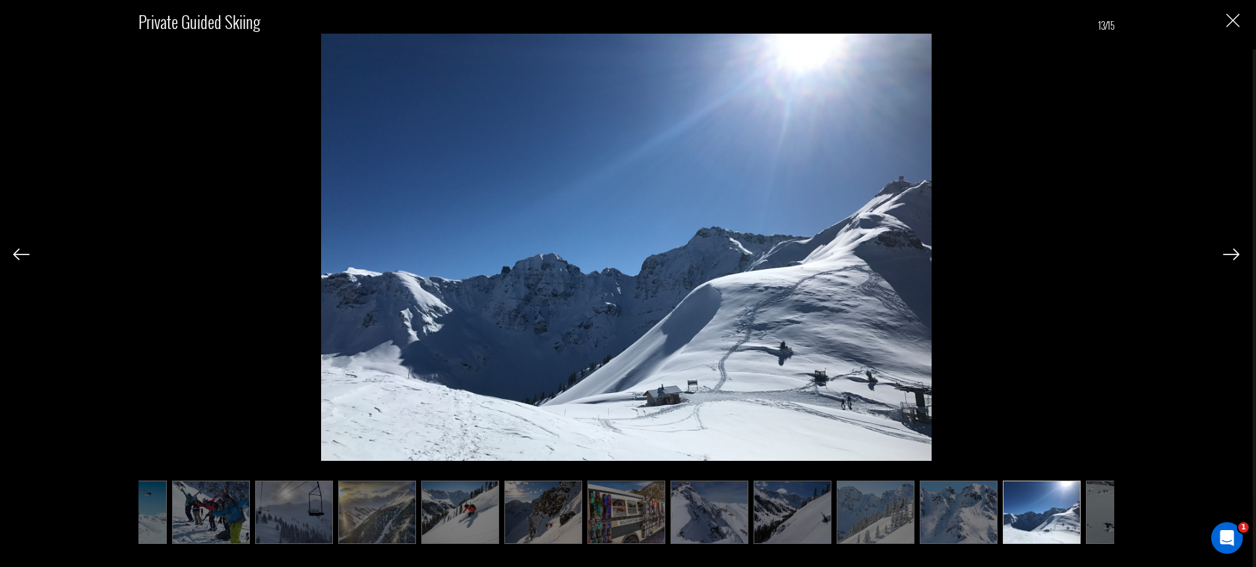
click at [1231, 254] on img at bounding box center [1231, 254] width 16 height 12
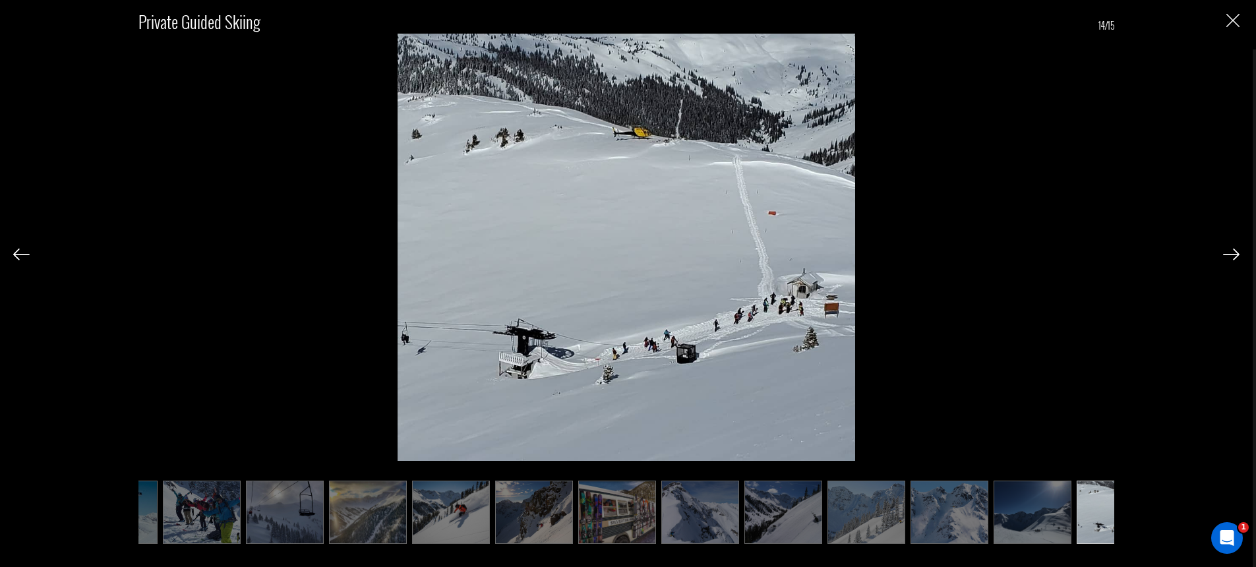
click at [1231, 254] on img at bounding box center [1231, 254] width 16 height 12
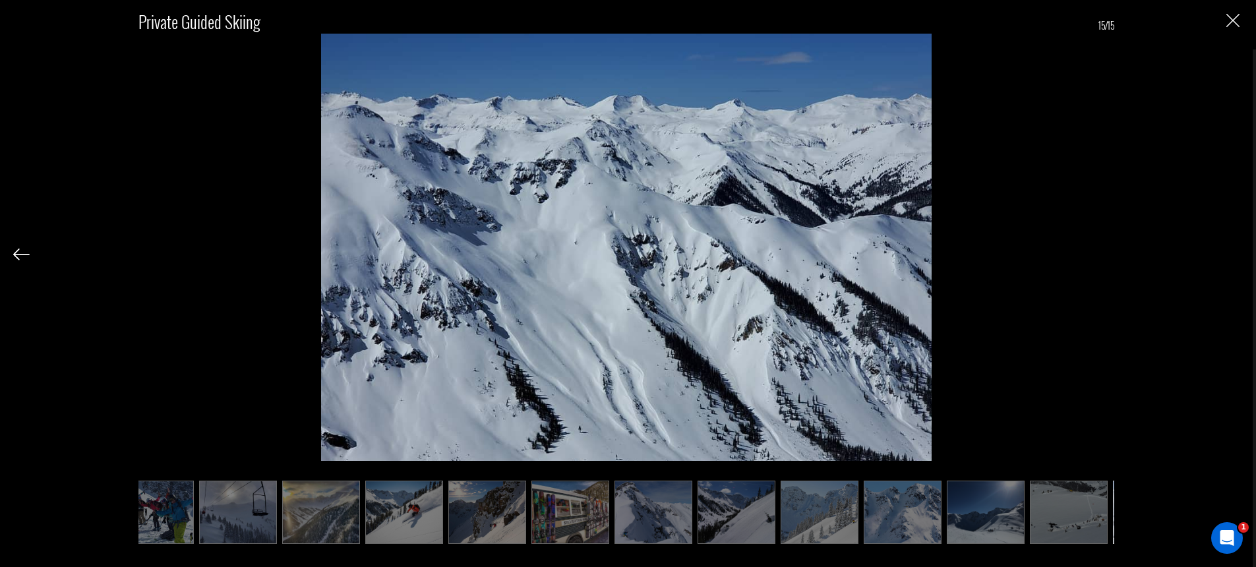
click at [20, 260] on img at bounding box center [21, 254] width 16 height 12
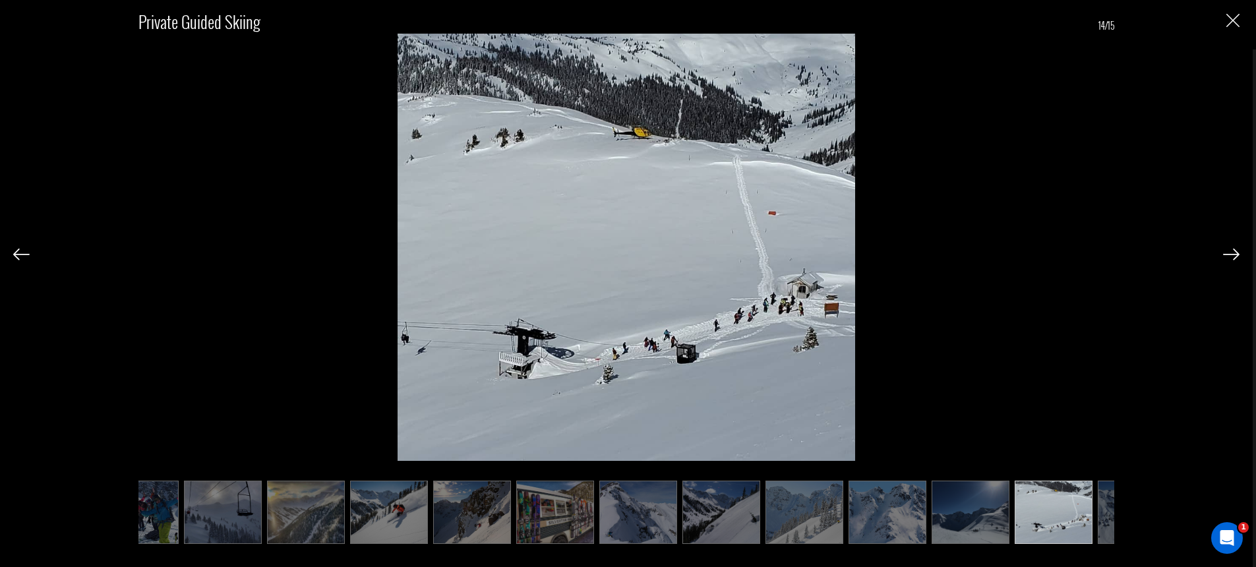
click at [20, 260] on img at bounding box center [21, 254] width 16 height 12
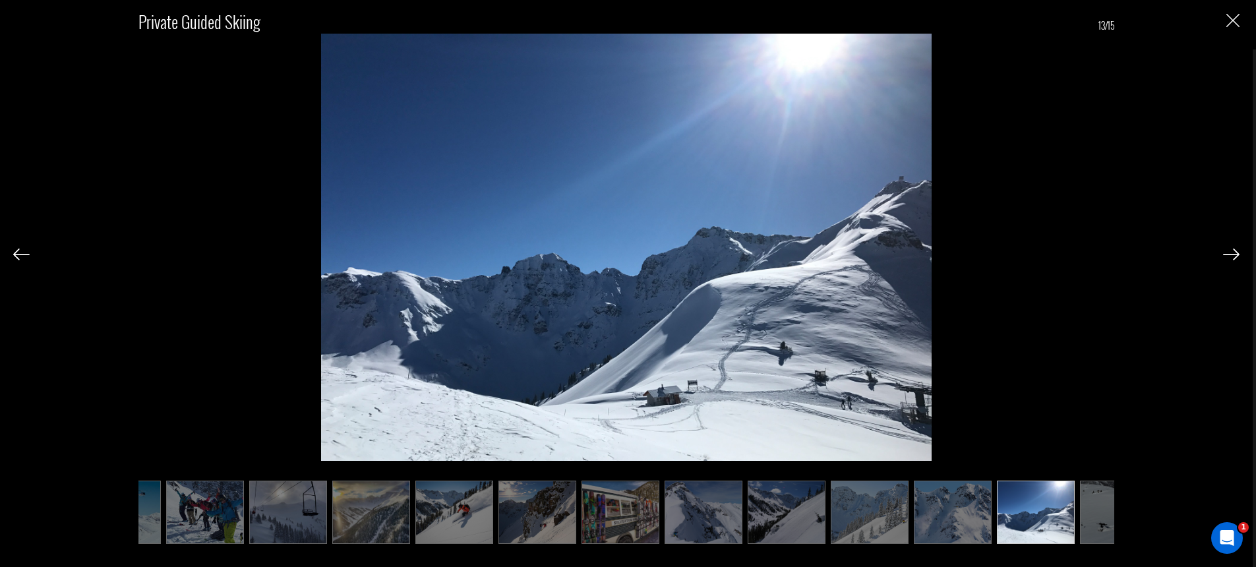
scroll to position [0, 144]
click at [1226, 260] on div at bounding box center [1231, 254] width 16 height 22
click at [1232, 256] on img at bounding box center [1231, 254] width 16 height 12
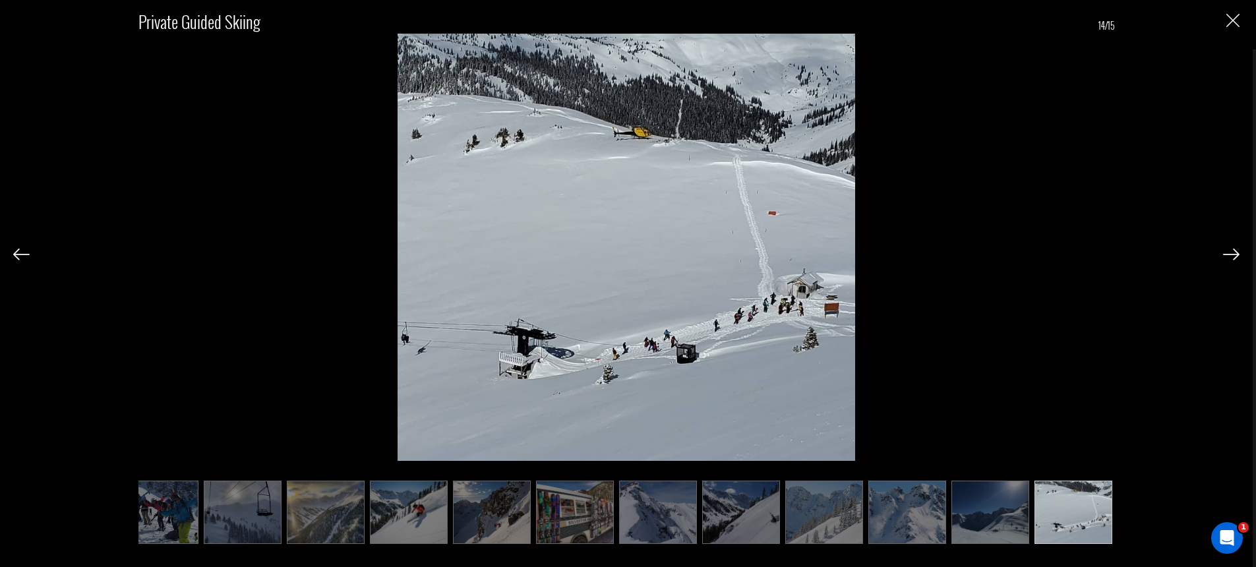
click at [1233, 255] on img at bounding box center [1231, 254] width 16 height 12
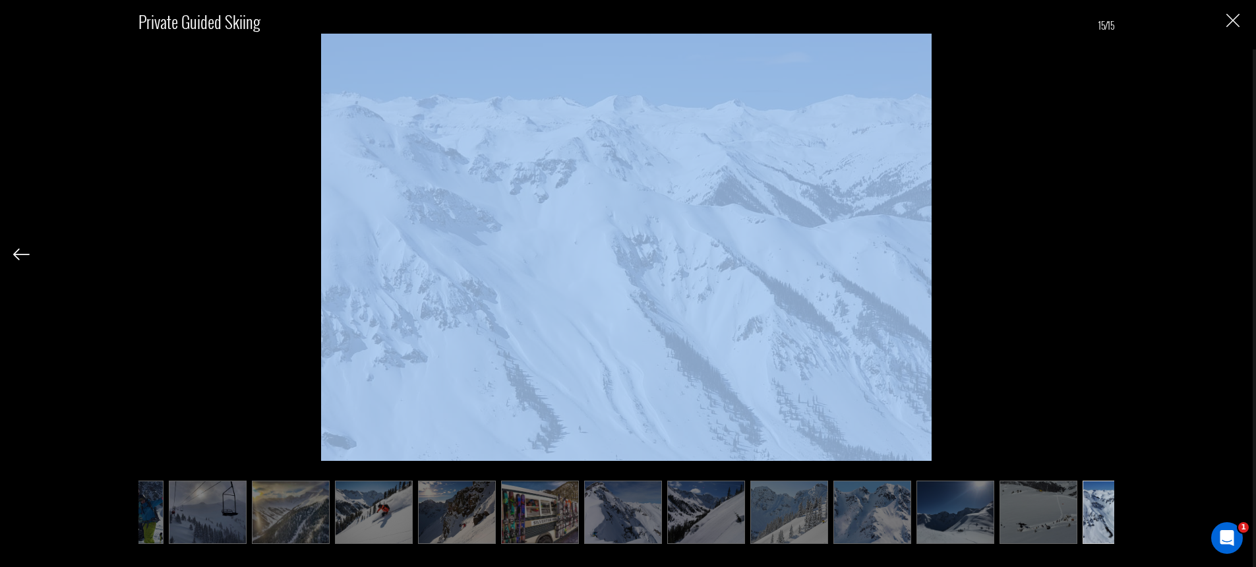
click at [1233, 255] on div "Private Guided Skiing 15/15" at bounding box center [626, 269] width 1226 height 539
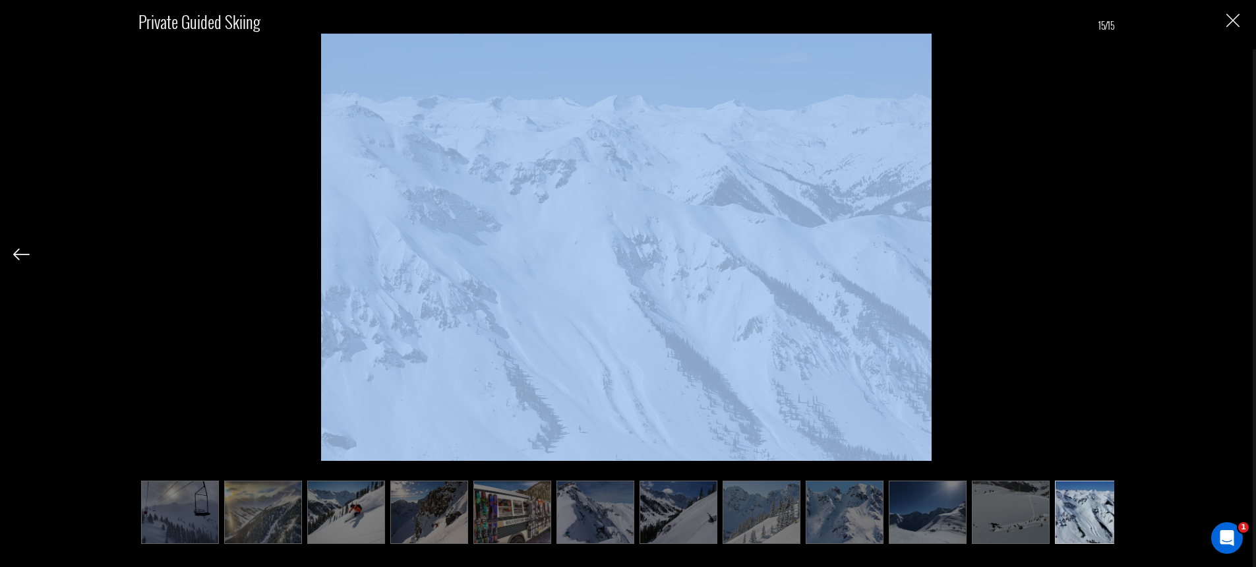
click at [1233, 255] on div "Private Guided Skiing 15/15" at bounding box center [626, 269] width 1226 height 539
click at [1231, 21] on img "Close" at bounding box center [1232, 20] width 13 height 13
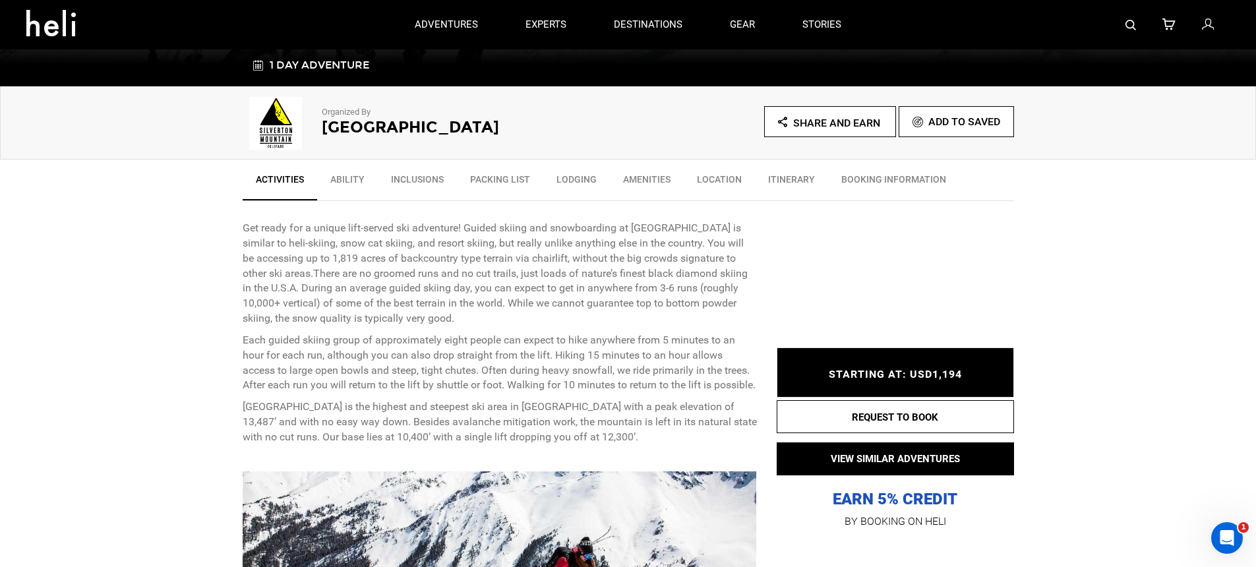
scroll to position [289, 0]
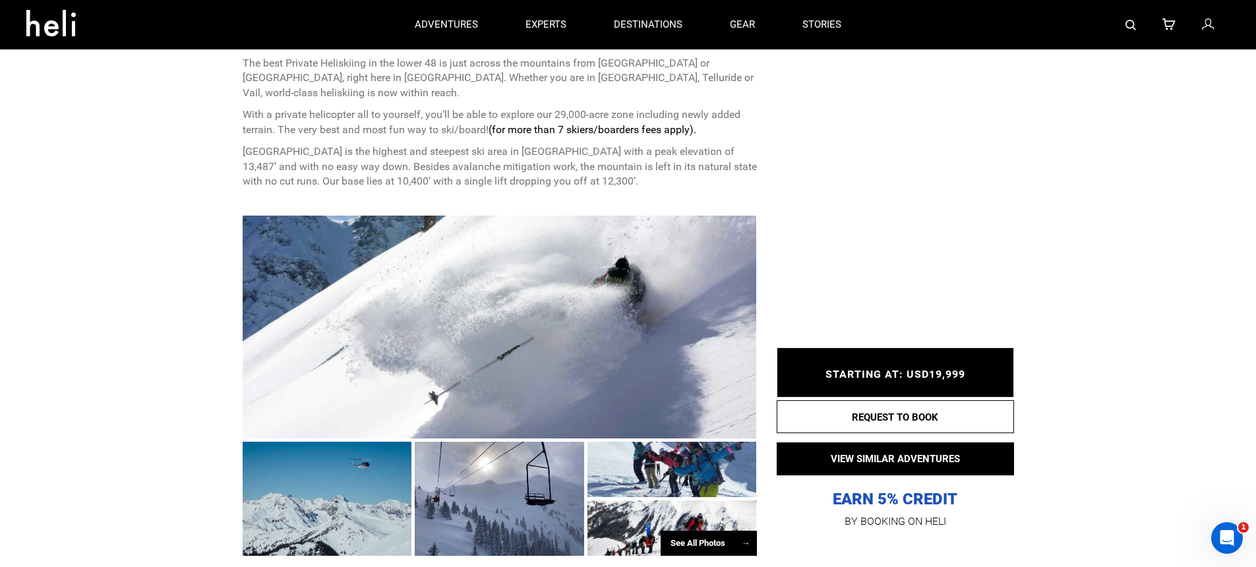
scroll to position [535, 0]
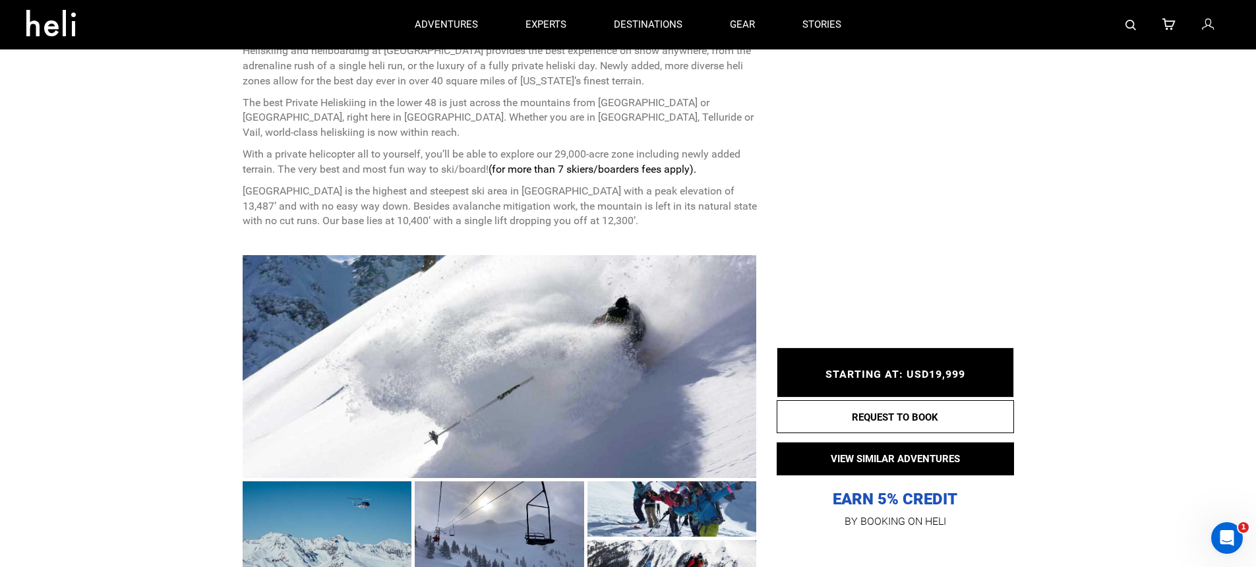
click at [529, 190] on p "[GEOGRAPHIC_DATA] is the highest and steepest ski area in [GEOGRAPHIC_DATA] wit…" at bounding box center [500, 206] width 514 height 45
click at [533, 304] on div at bounding box center [500, 366] width 514 height 222
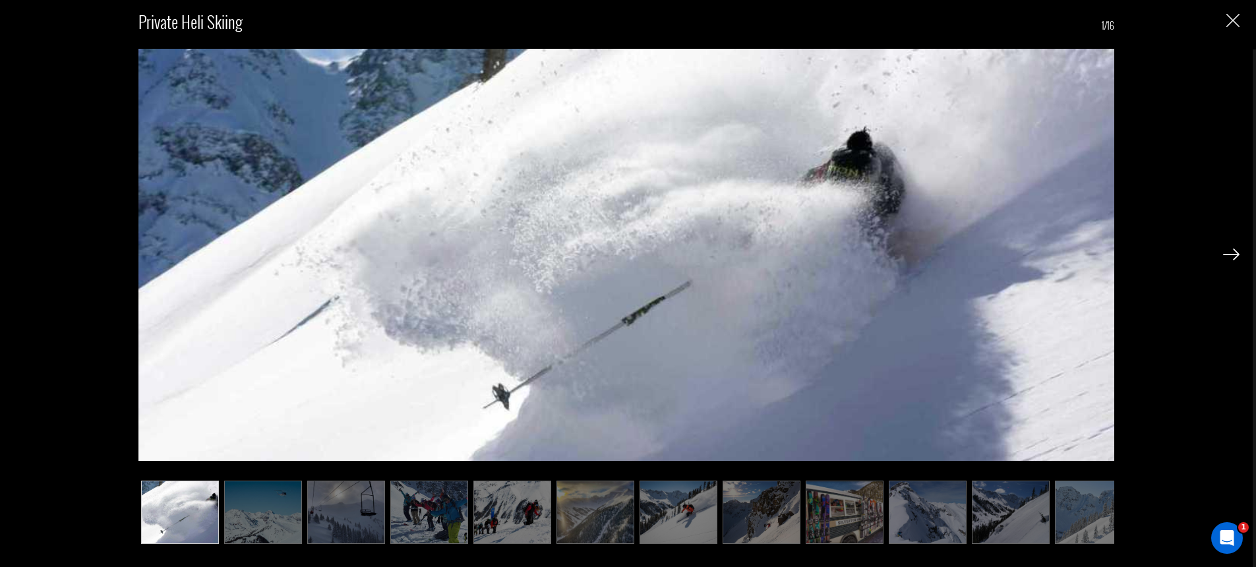
click at [1234, 253] on img at bounding box center [1231, 254] width 16 height 12
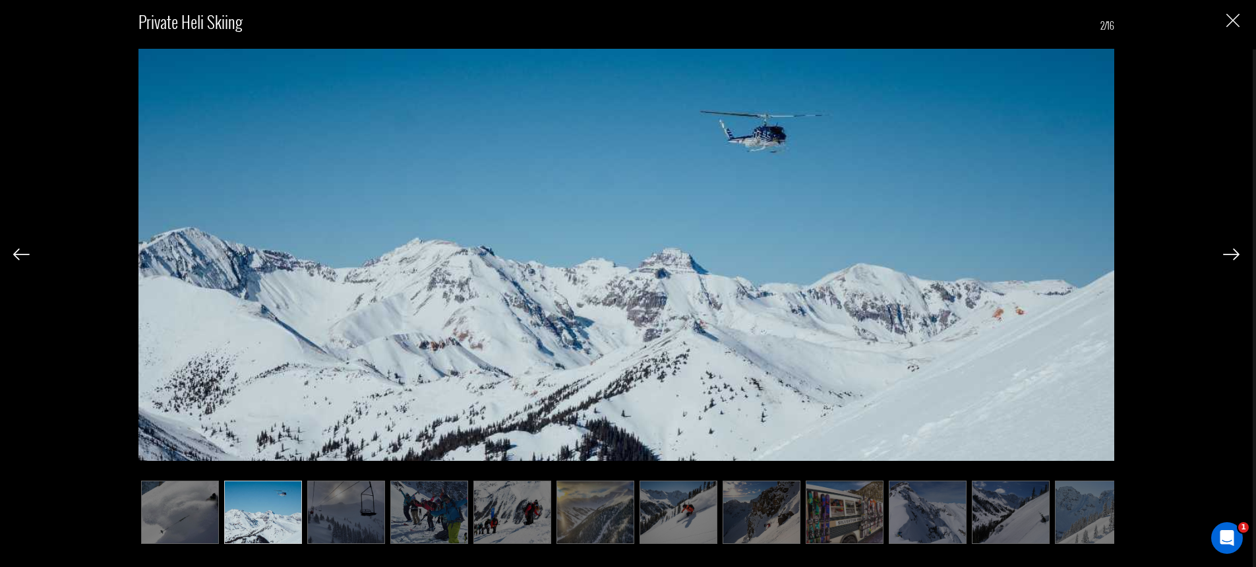
click at [1234, 253] on img at bounding box center [1231, 254] width 16 height 12
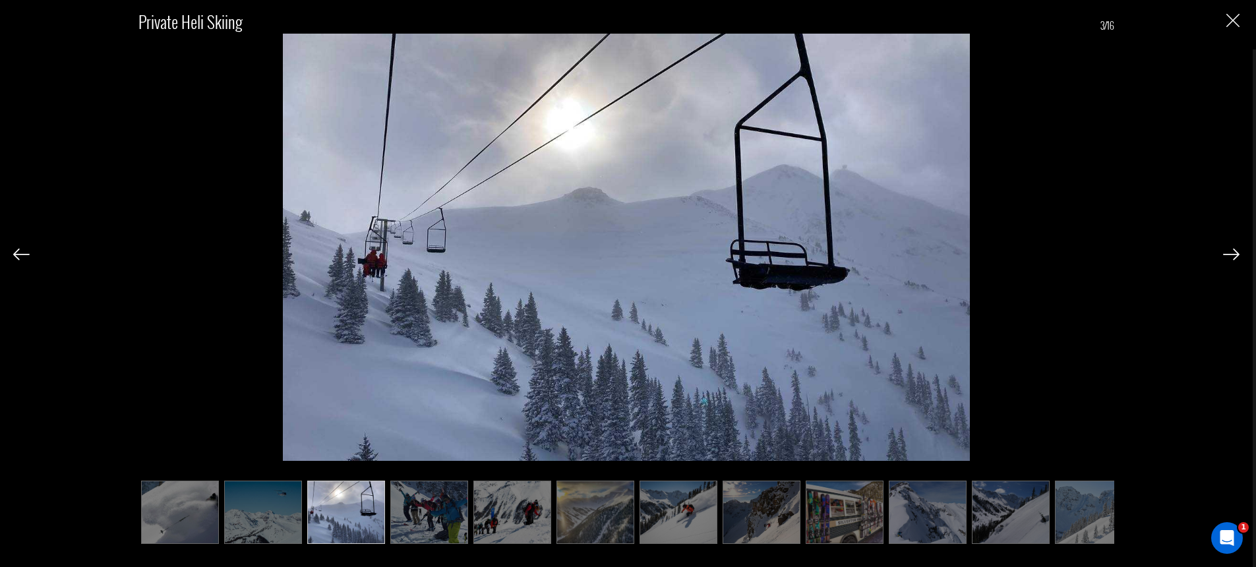
click at [1234, 253] on img at bounding box center [1231, 254] width 16 height 12
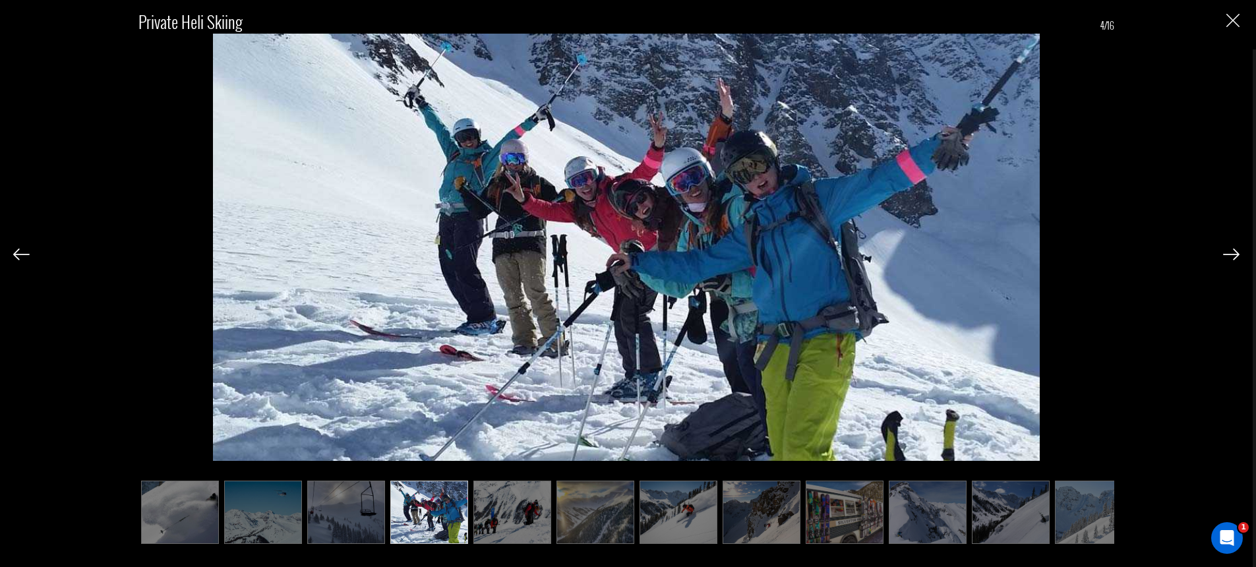
click at [1234, 253] on img at bounding box center [1231, 254] width 16 height 12
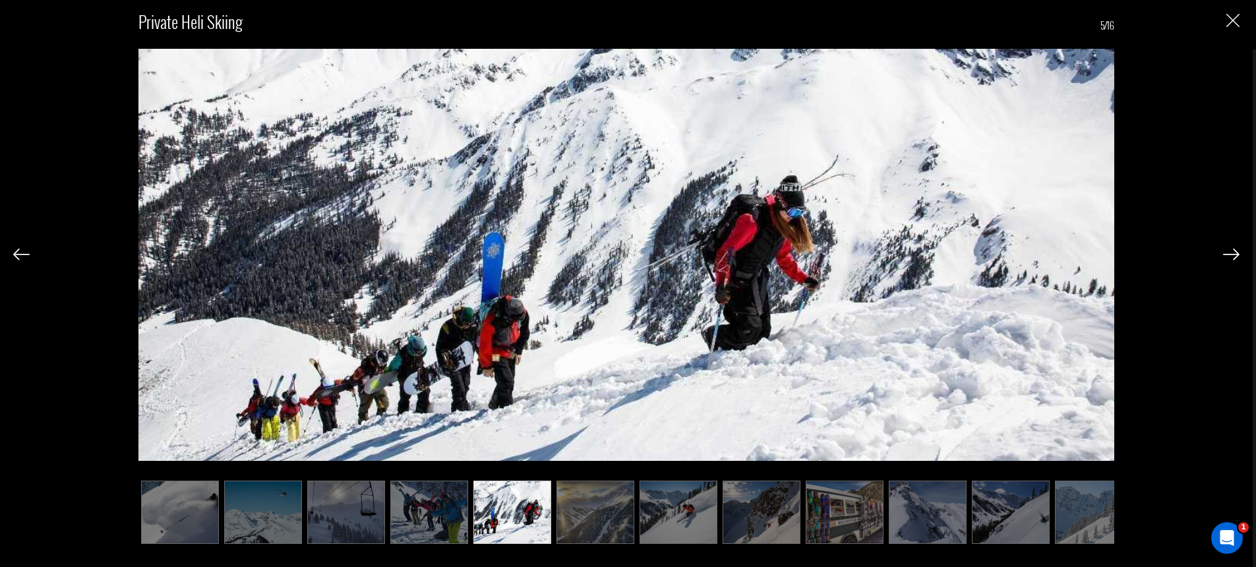
click at [1234, 253] on img at bounding box center [1231, 254] width 16 height 12
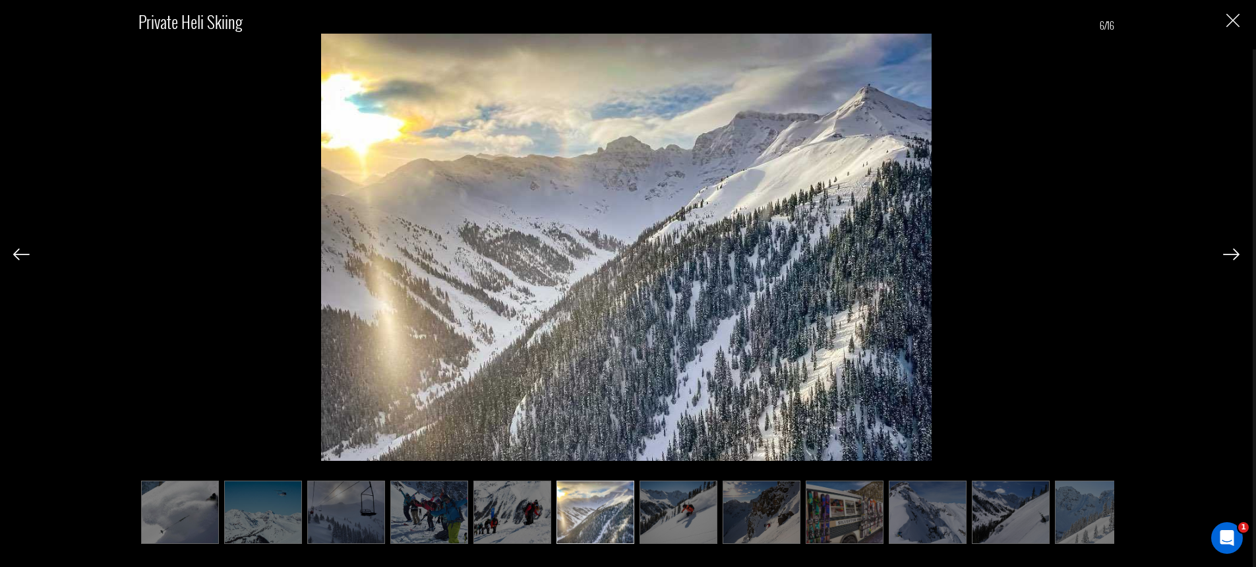
click at [1234, 253] on img at bounding box center [1231, 254] width 16 height 12
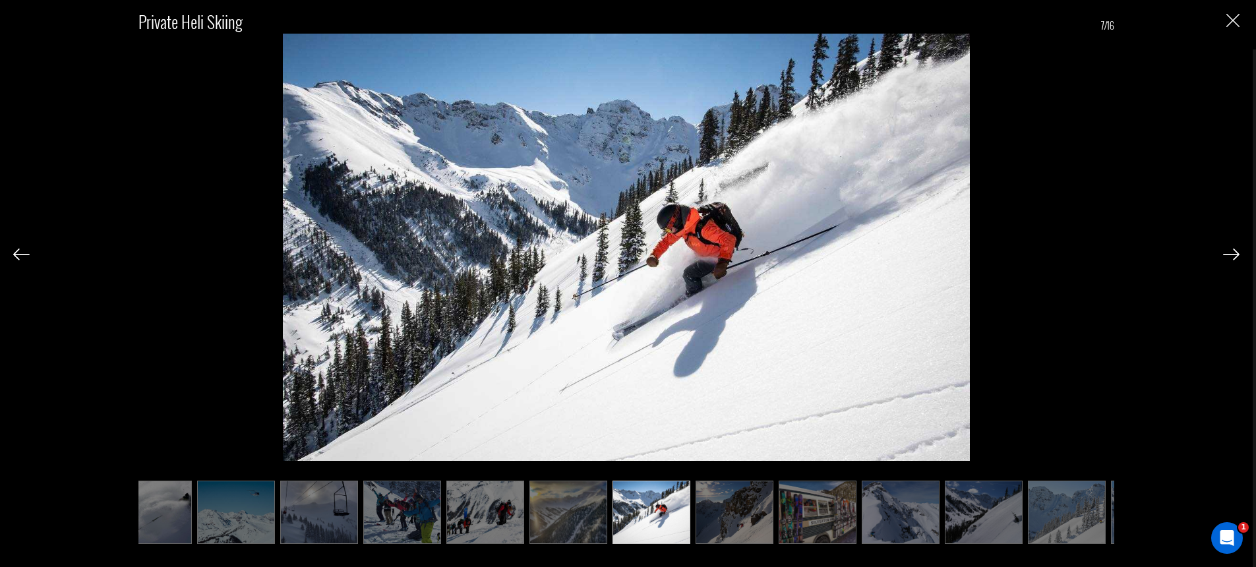
click at [1234, 253] on img at bounding box center [1231, 254] width 16 height 12
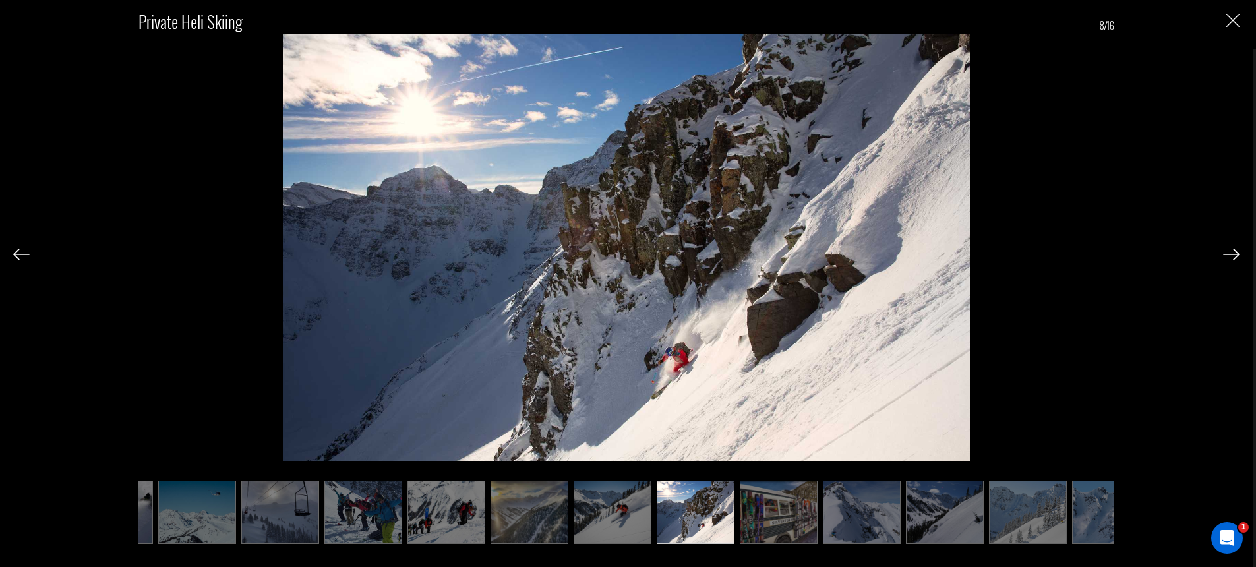
click at [1234, 253] on img at bounding box center [1231, 254] width 16 height 12
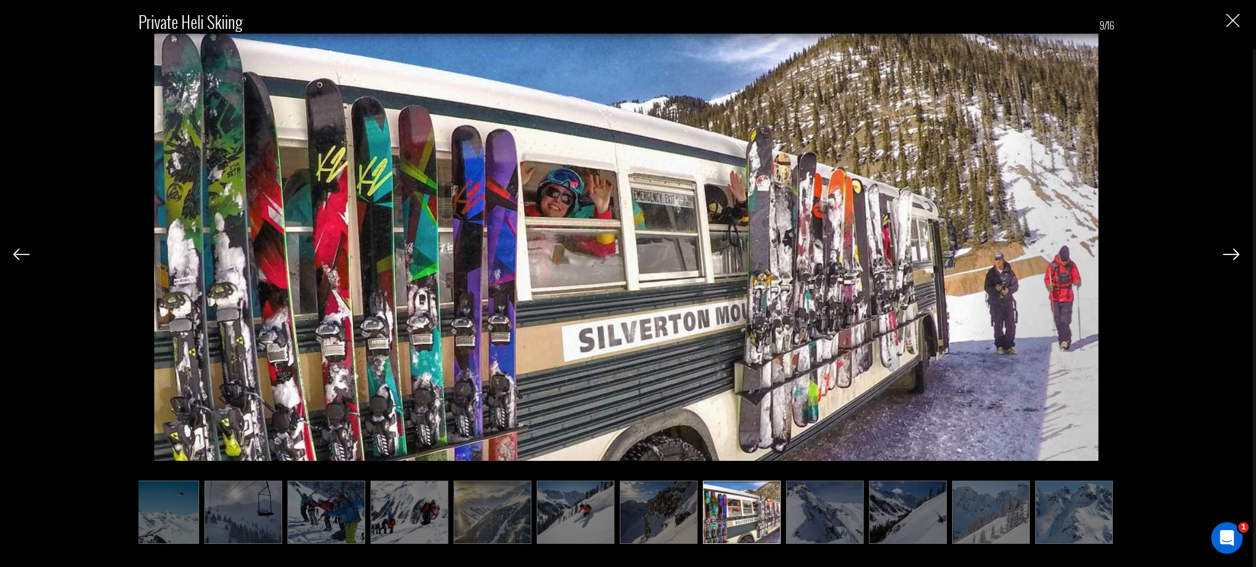
click at [1234, 253] on img at bounding box center [1231, 254] width 16 height 12
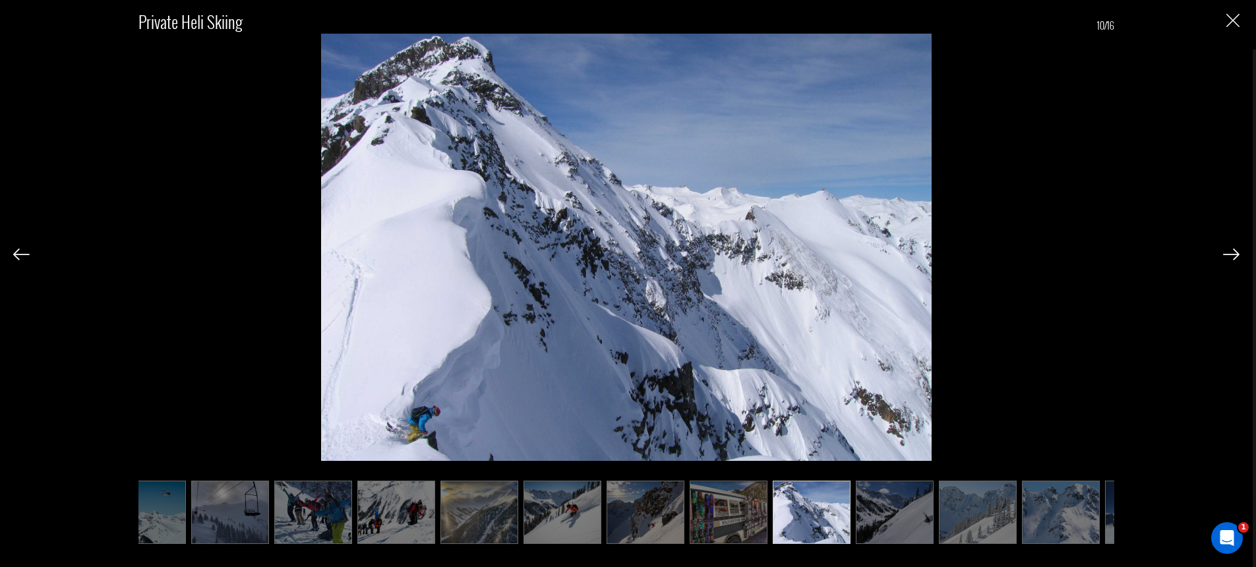
click at [1234, 253] on img at bounding box center [1231, 254] width 16 height 12
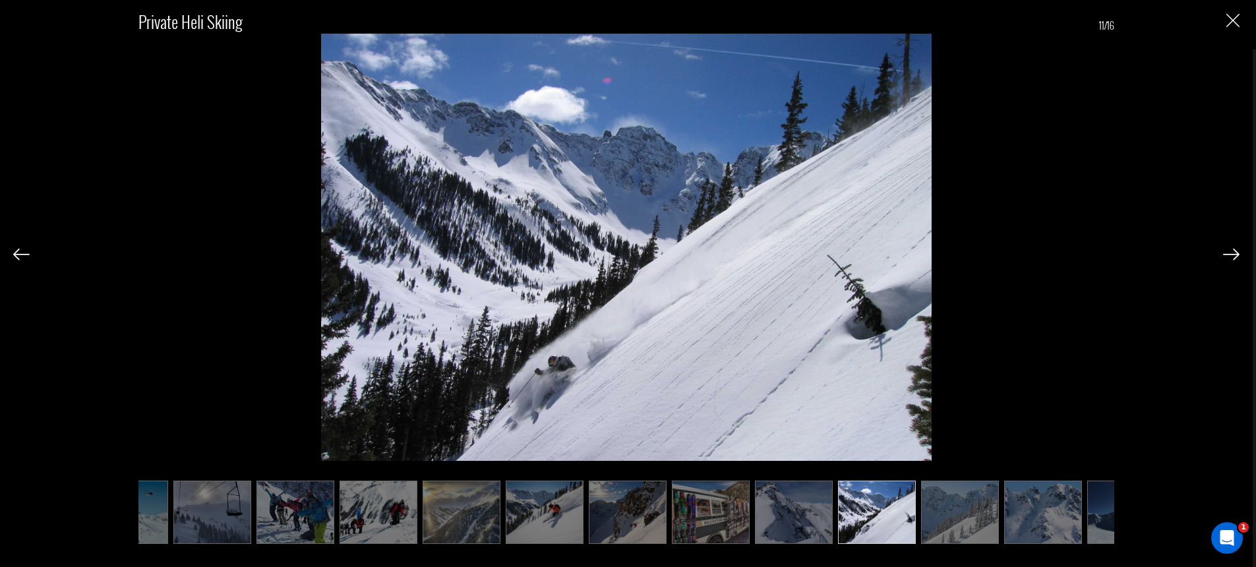
click at [1234, 253] on img at bounding box center [1231, 254] width 16 height 12
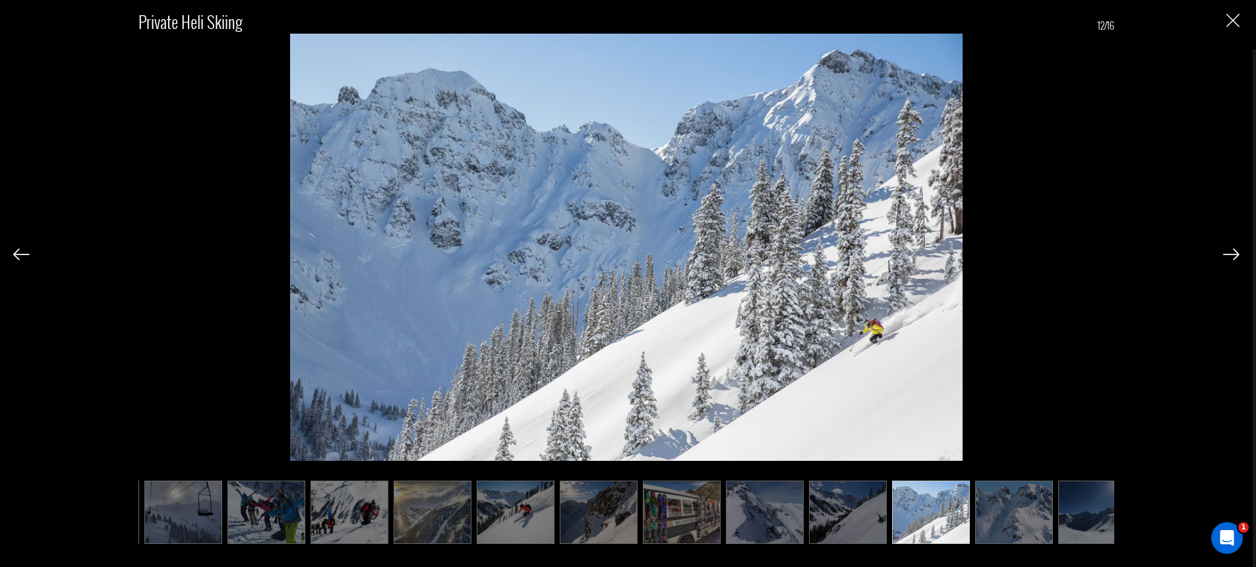
click at [1234, 253] on img at bounding box center [1231, 254] width 16 height 12
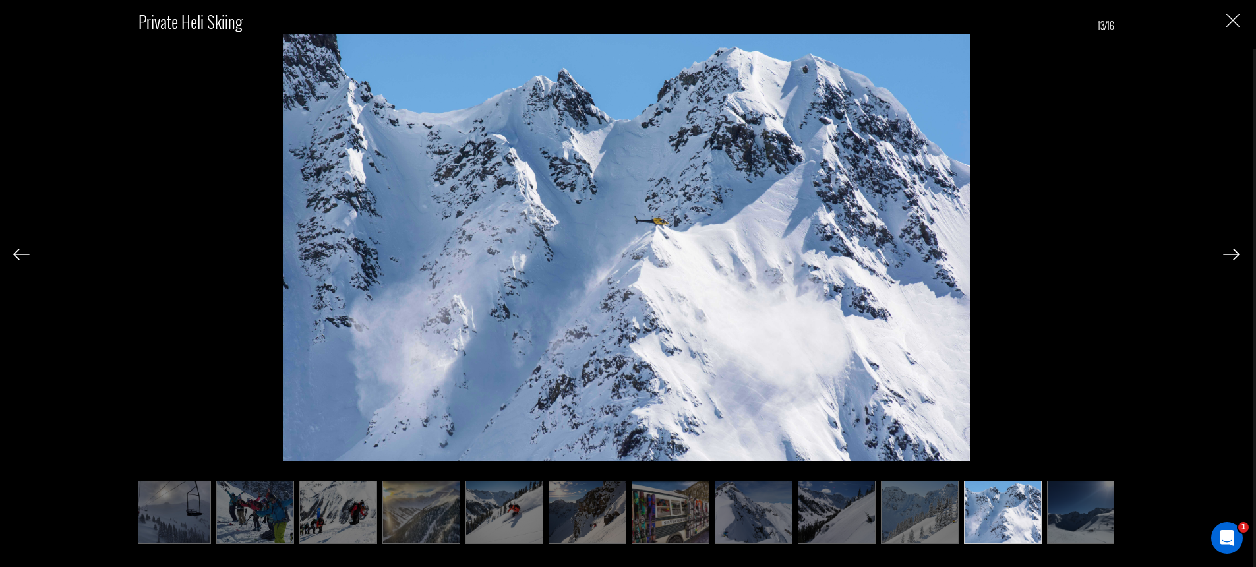
click at [1234, 253] on img at bounding box center [1231, 254] width 16 height 12
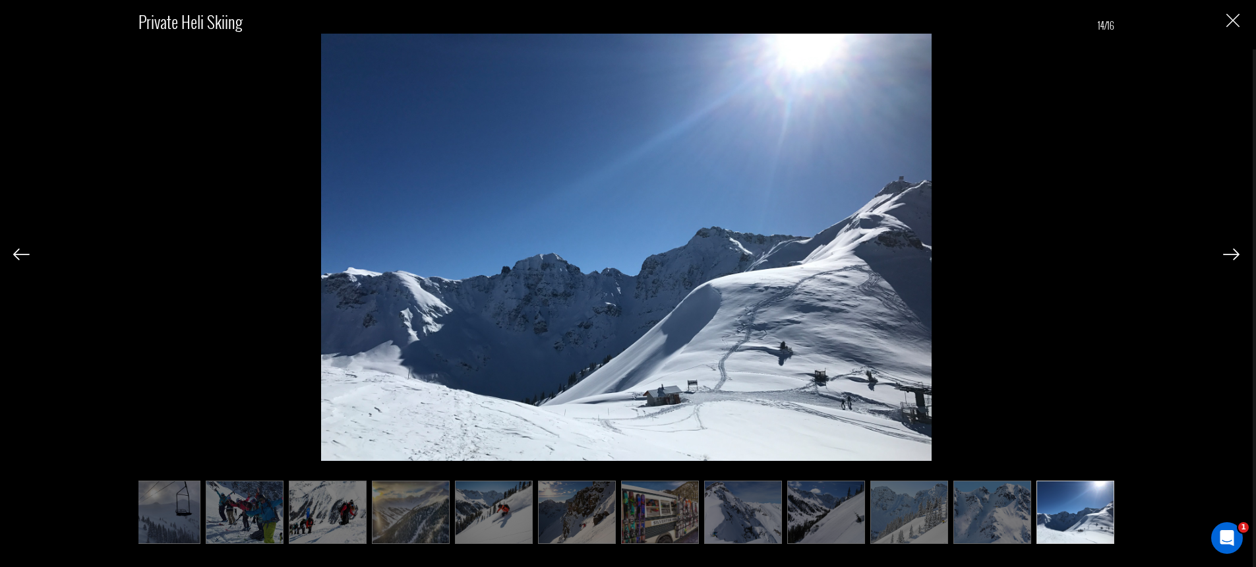
click at [1234, 253] on img at bounding box center [1231, 254] width 16 height 12
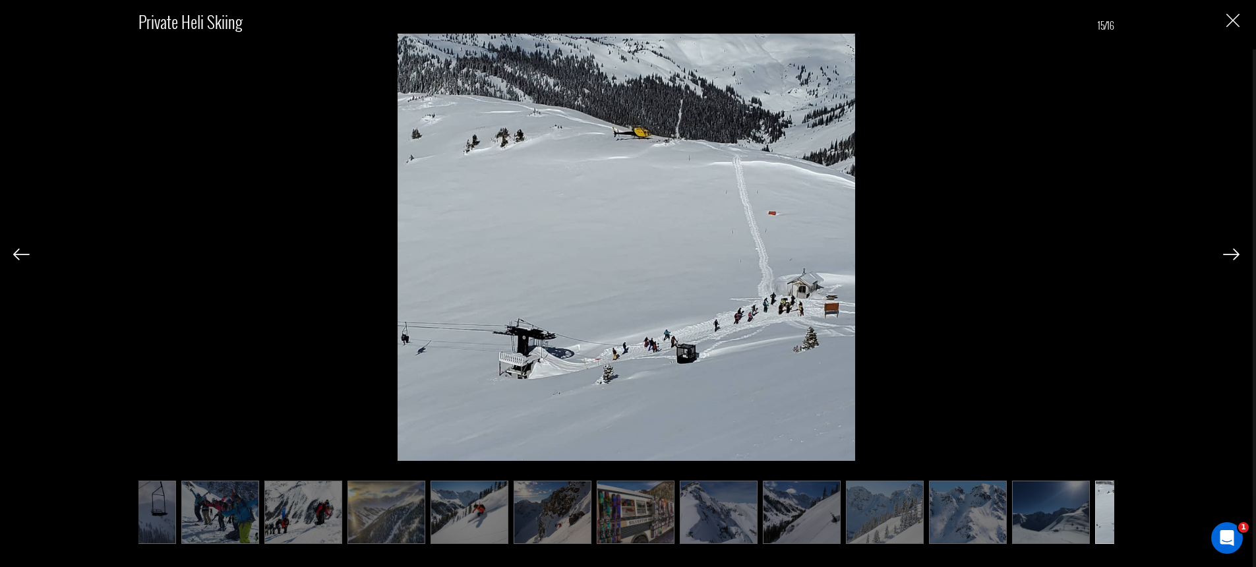
click at [1234, 253] on img at bounding box center [1231, 254] width 16 height 12
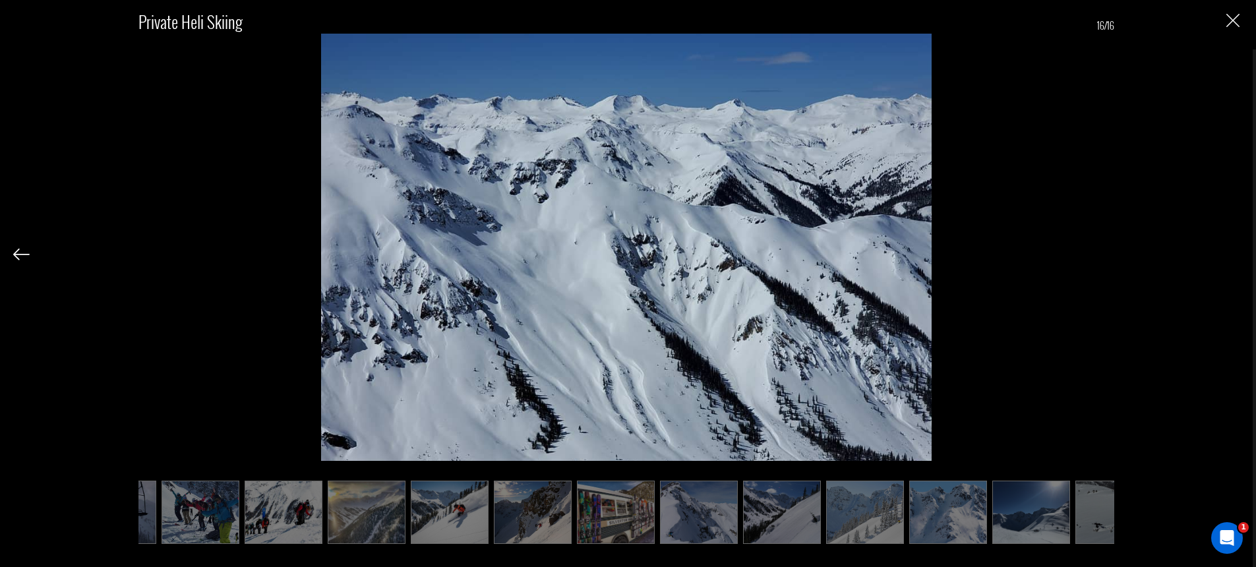
click at [1234, 253] on div "Private Heli Skiing 16/16" at bounding box center [626, 269] width 1226 height 539
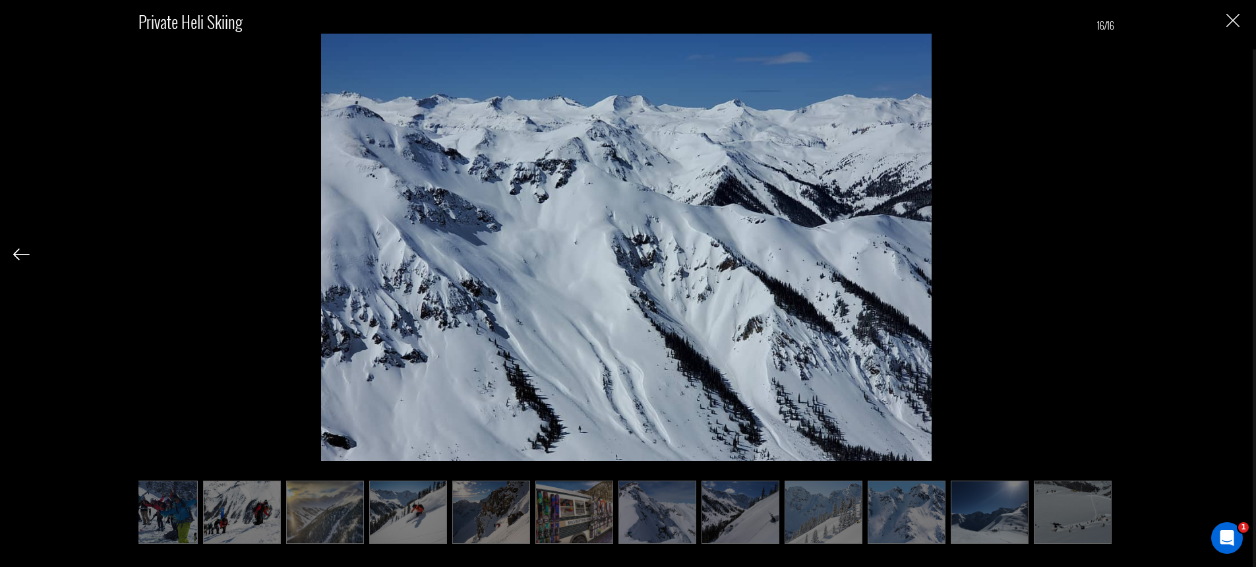
drag, startPoint x: 20, startPoint y: 252, endPoint x: 26, endPoint y: 252, distance: 6.6
click at [21, 252] on img at bounding box center [21, 254] width 16 height 12
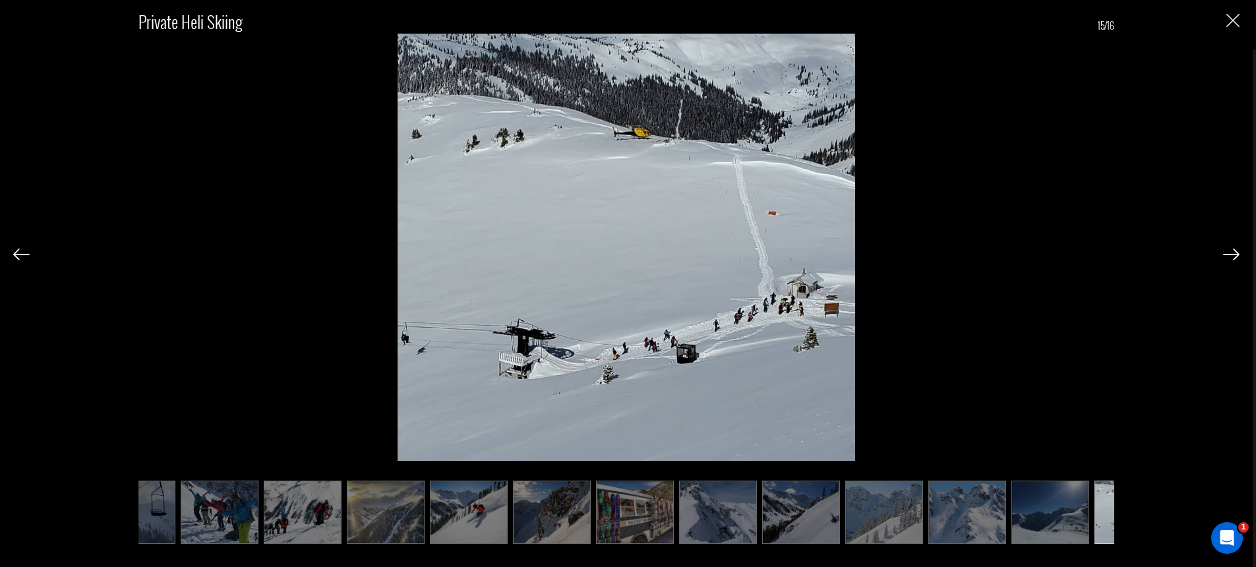
click at [11, 252] on div "Private Heli Skiing 15/16" at bounding box center [626, 283] width 1252 height 567
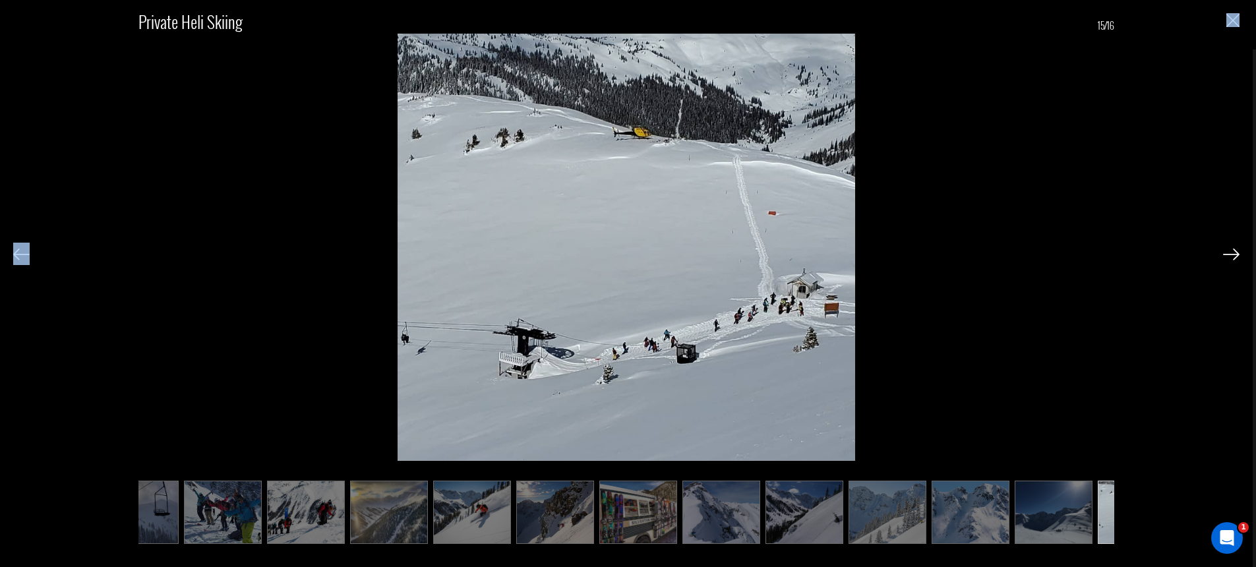
click at [18, 255] on img at bounding box center [21, 254] width 16 height 12
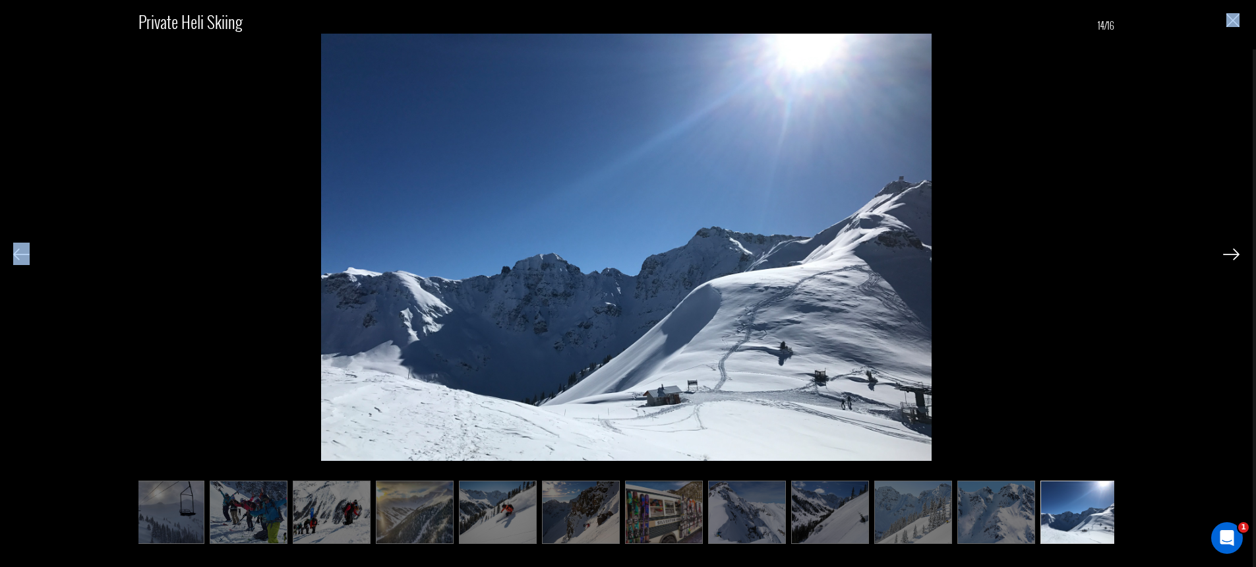
click at [18, 255] on img at bounding box center [21, 254] width 16 height 12
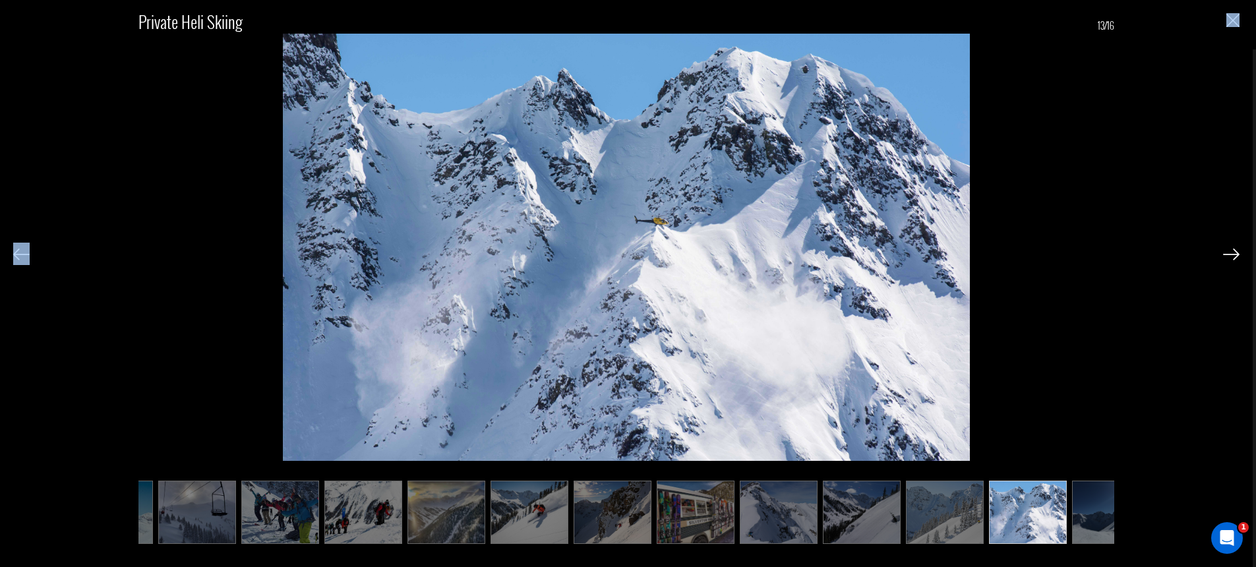
click at [18, 255] on img at bounding box center [21, 254] width 16 height 12
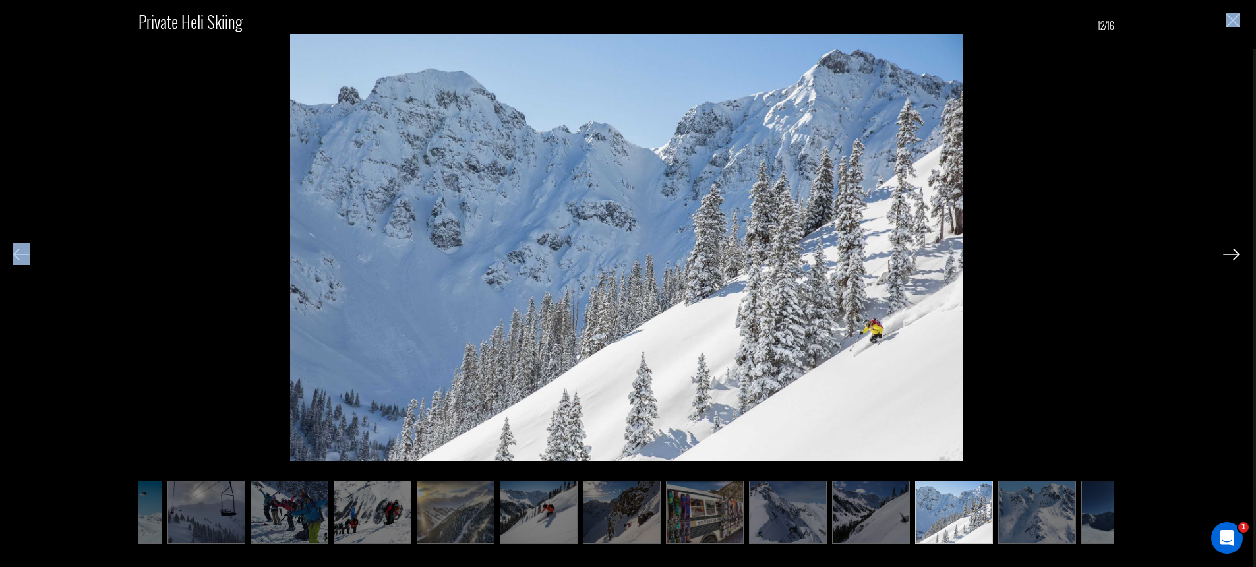
click at [18, 255] on img at bounding box center [21, 254] width 16 height 12
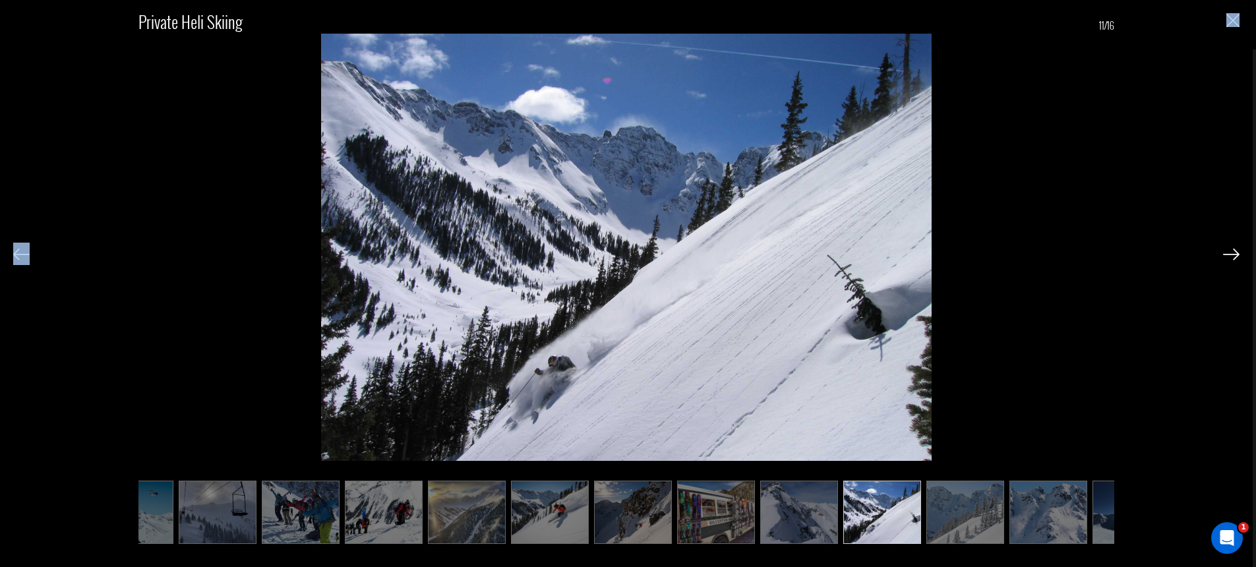
click at [18, 255] on img at bounding box center [21, 254] width 16 height 12
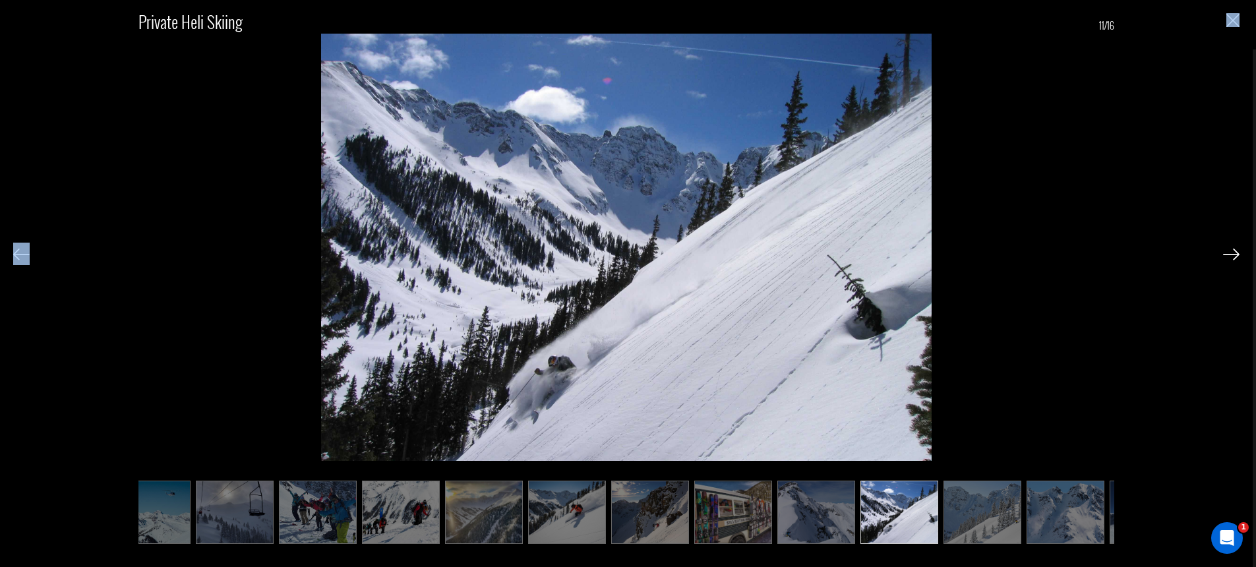
click at [18, 255] on img at bounding box center [21, 254] width 16 height 12
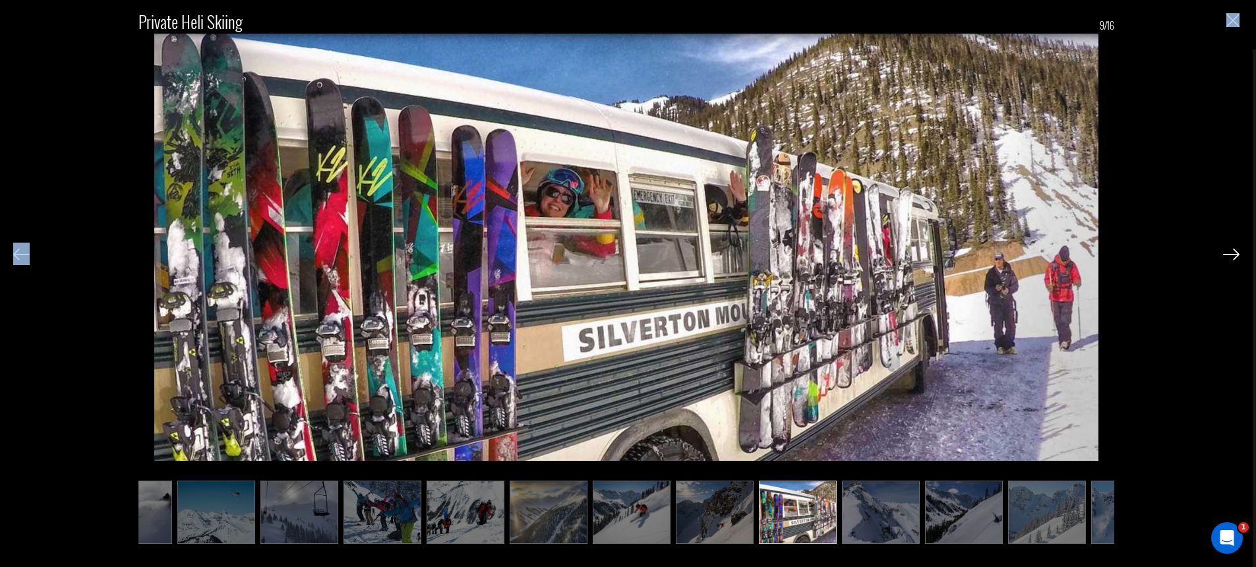
scroll to position [0, 45]
click at [1232, 26] on img "Close" at bounding box center [1232, 20] width 13 height 13
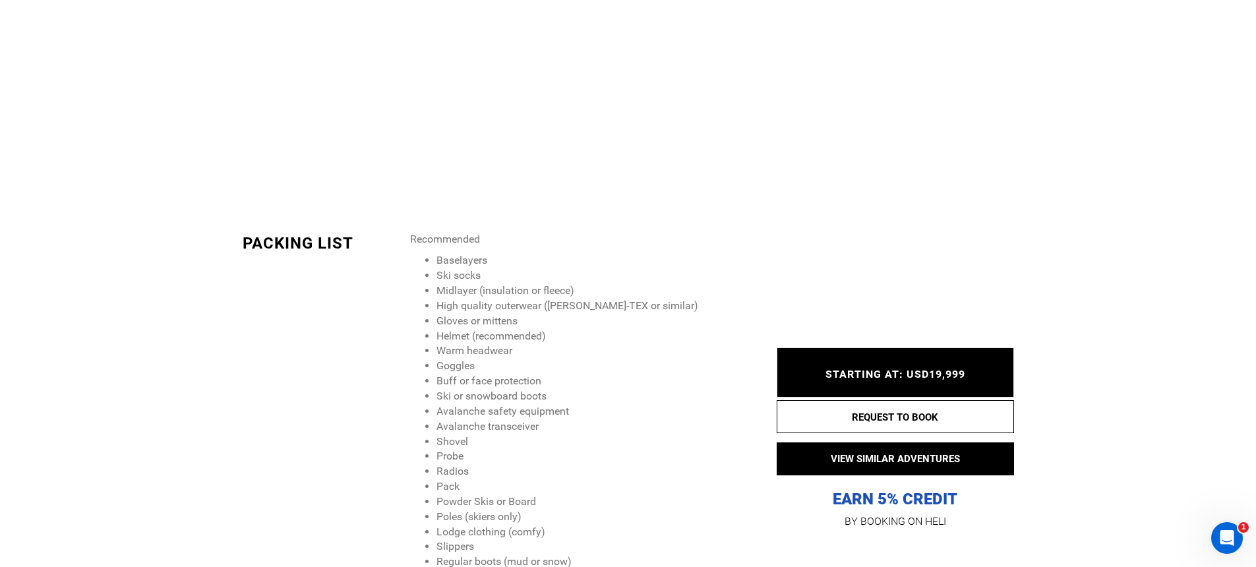
scroll to position [1668, 0]
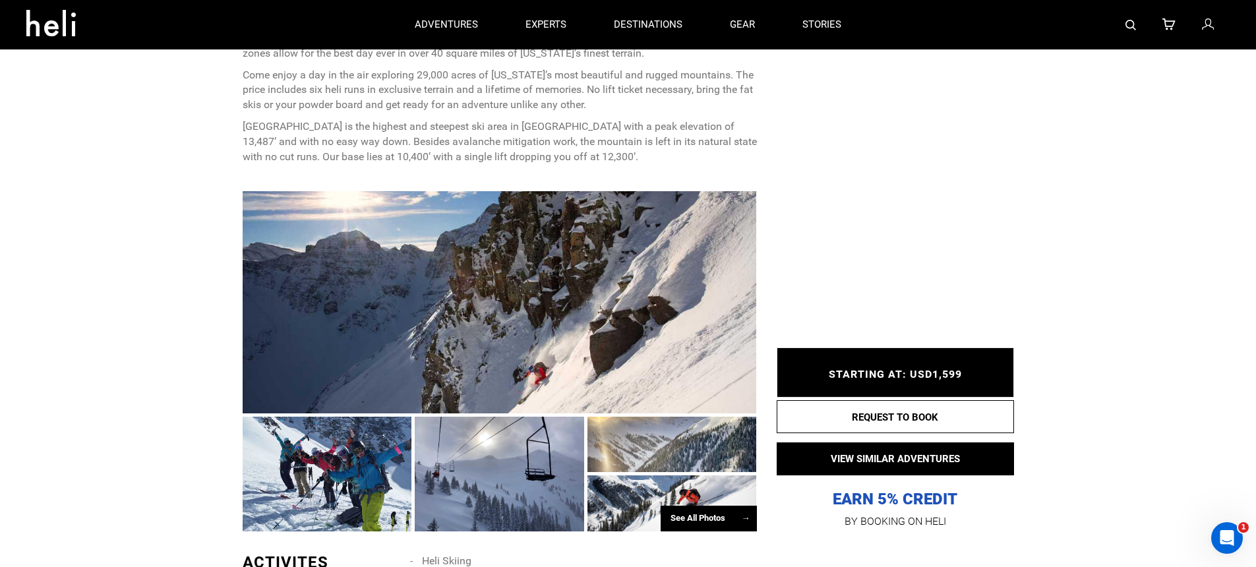
scroll to position [156, 0]
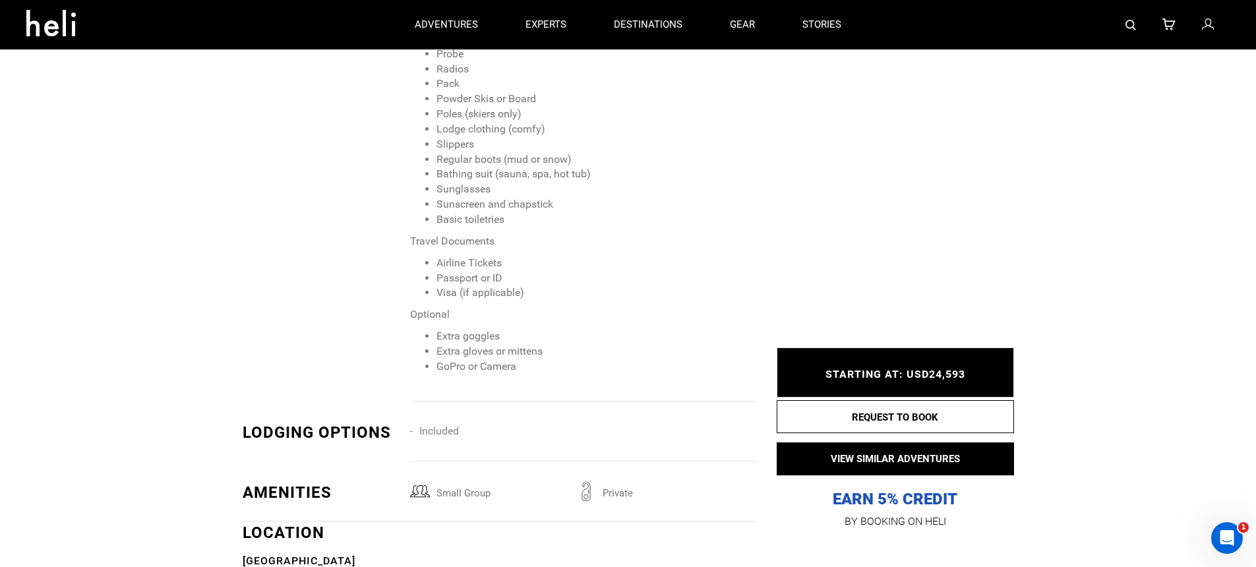
scroll to position [1839, 0]
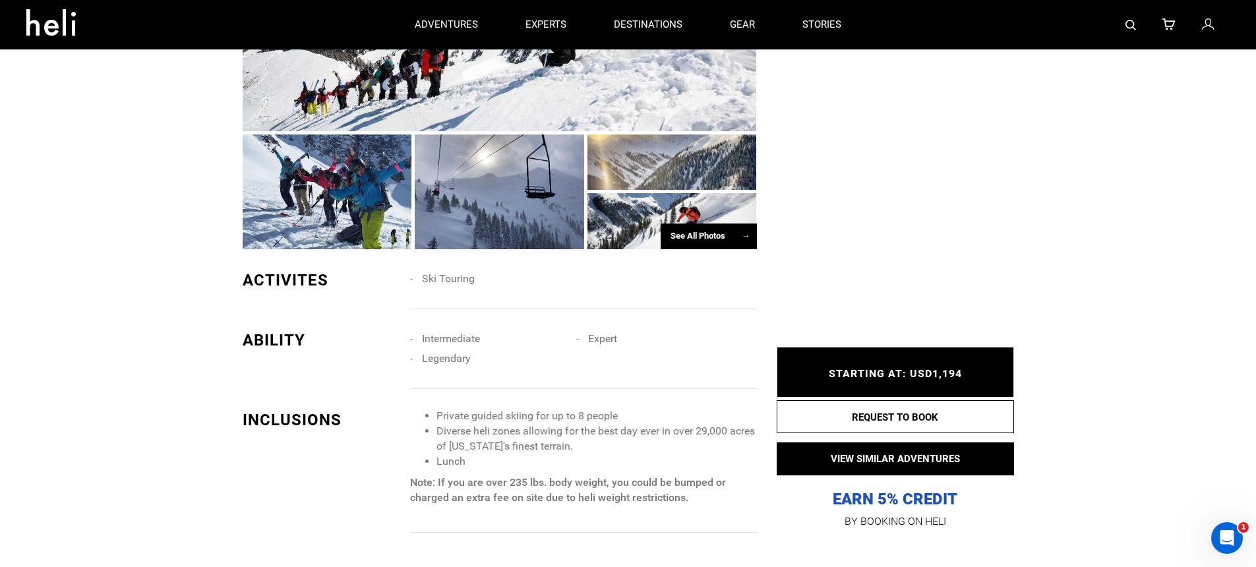
scroll to position [724, 0]
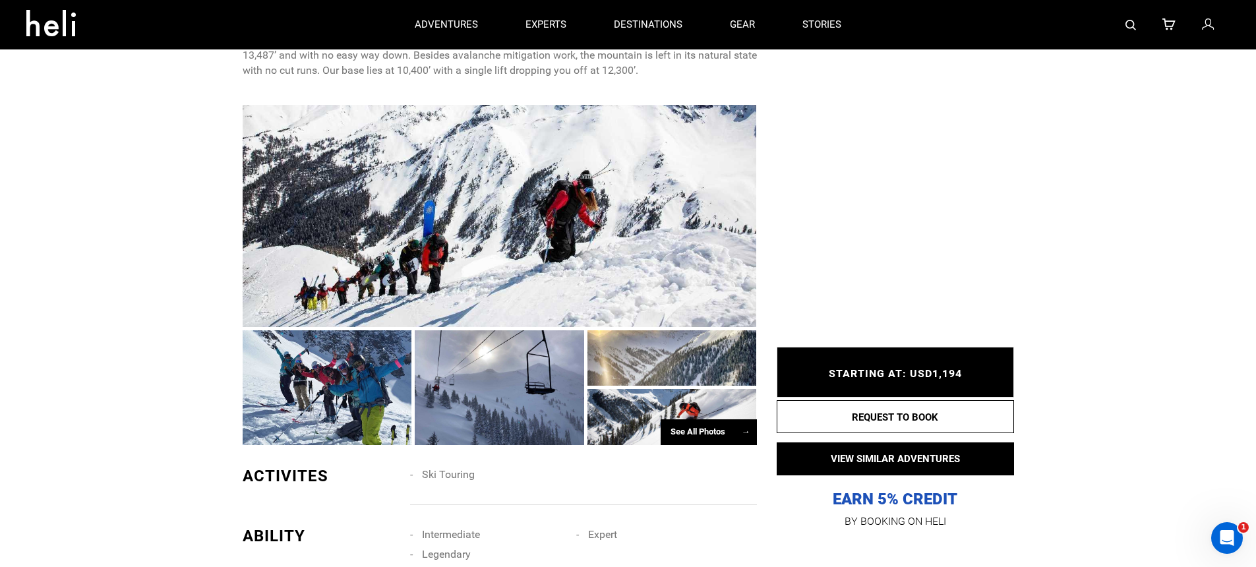
click at [1202, 34] on link at bounding box center [1209, 24] width 15 height 49
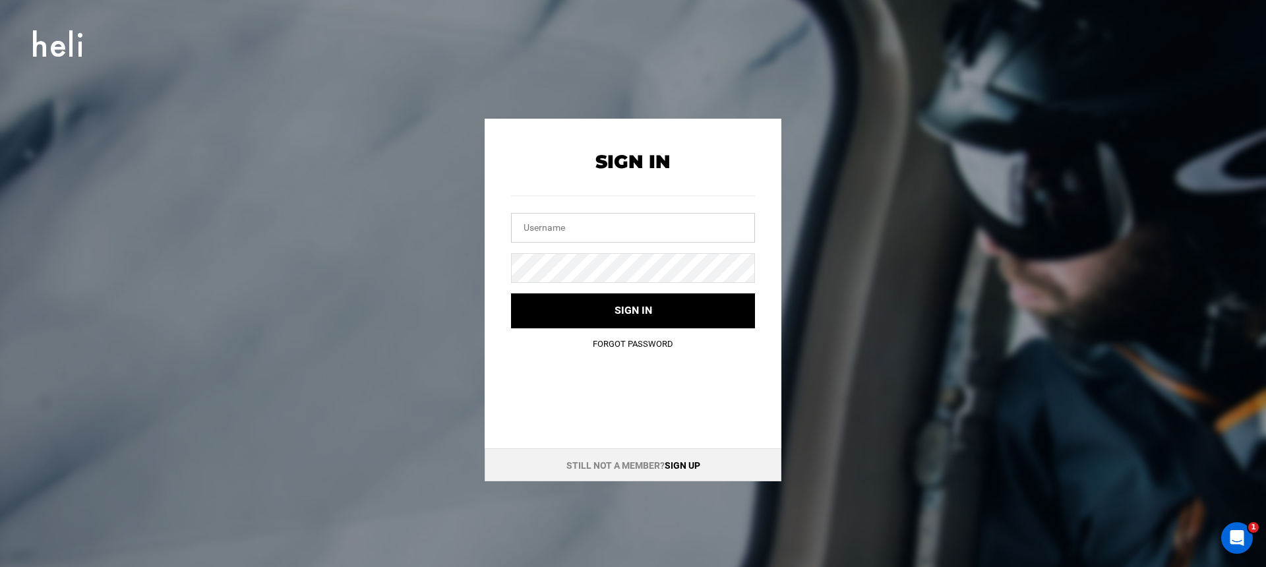
click at [569, 235] on input "text" at bounding box center [633, 228] width 244 height 30
type input "[EMAIL_ADDRESS][DOMAIN_NAME]"
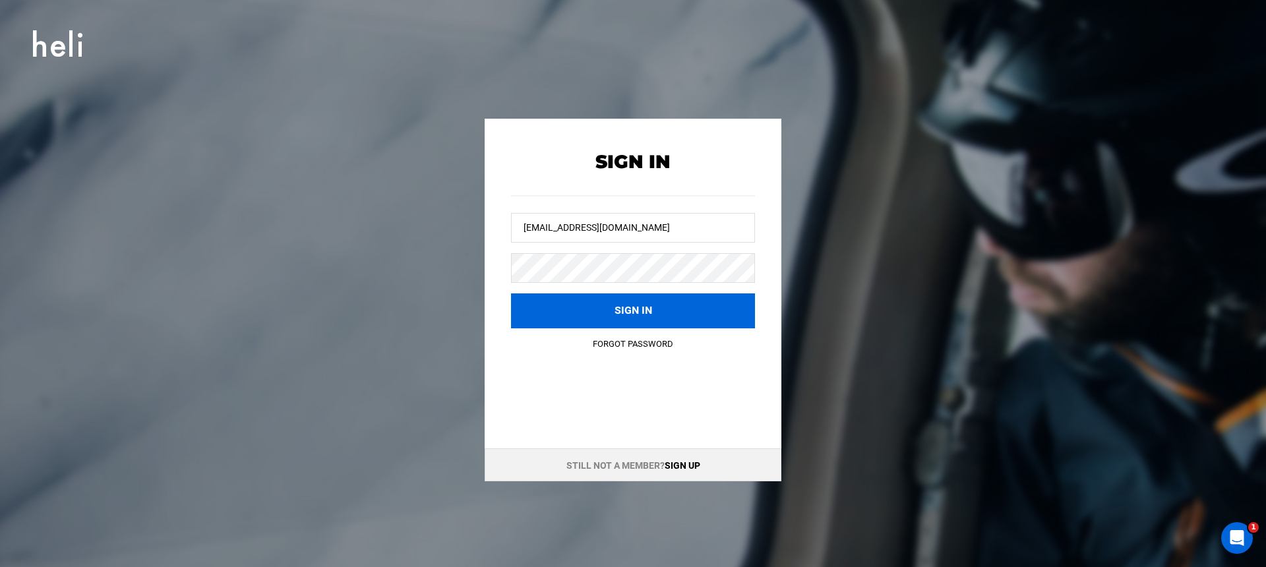
click at [600, 305] on button "Sign in" at bounding box center [633, 310] width 244 height 35
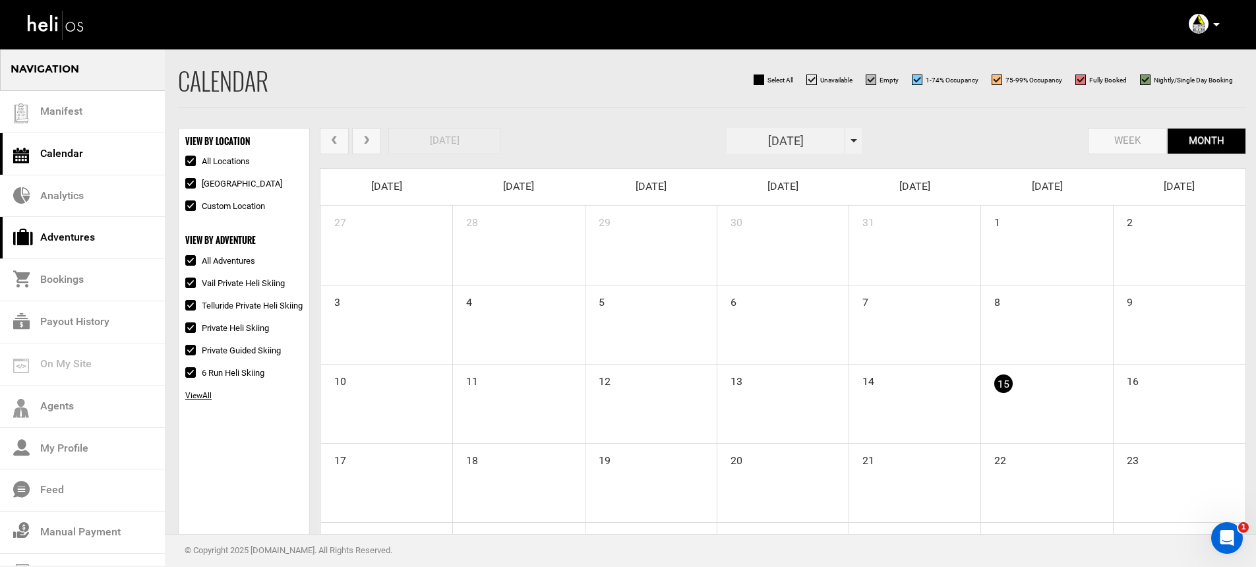
click at [97, 226] on link "Adventures" at bounding box center [82, 238] width 165 height 42
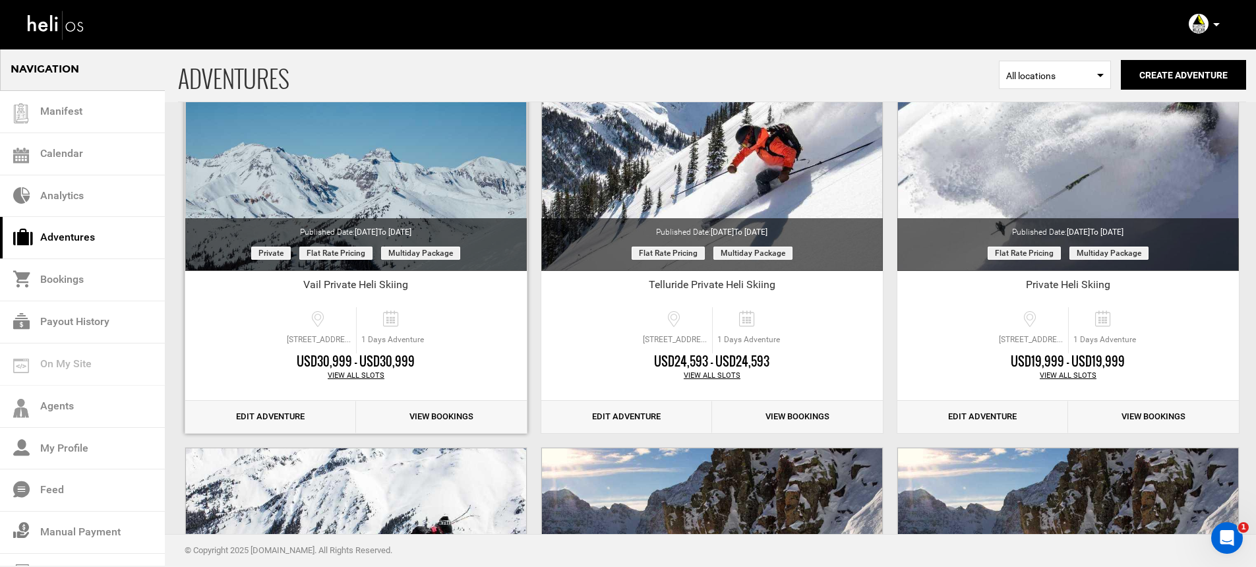
scroll to position [197, 0]
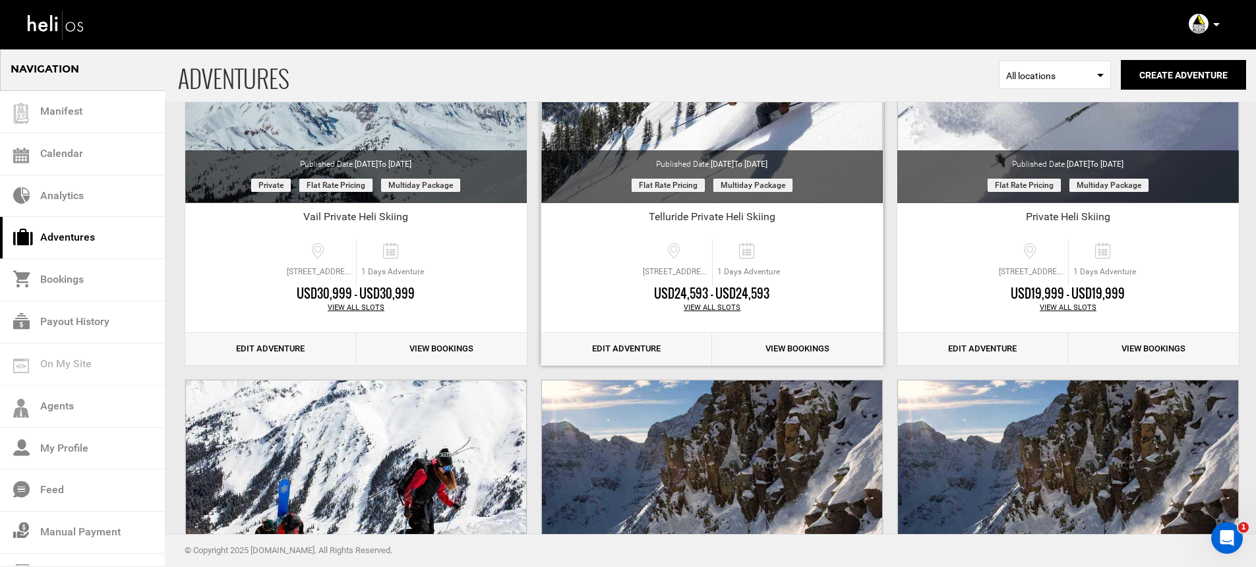
click at [606, 353] on link "Edit Adventure" at bounding box center [626, 349] width 171 height 32
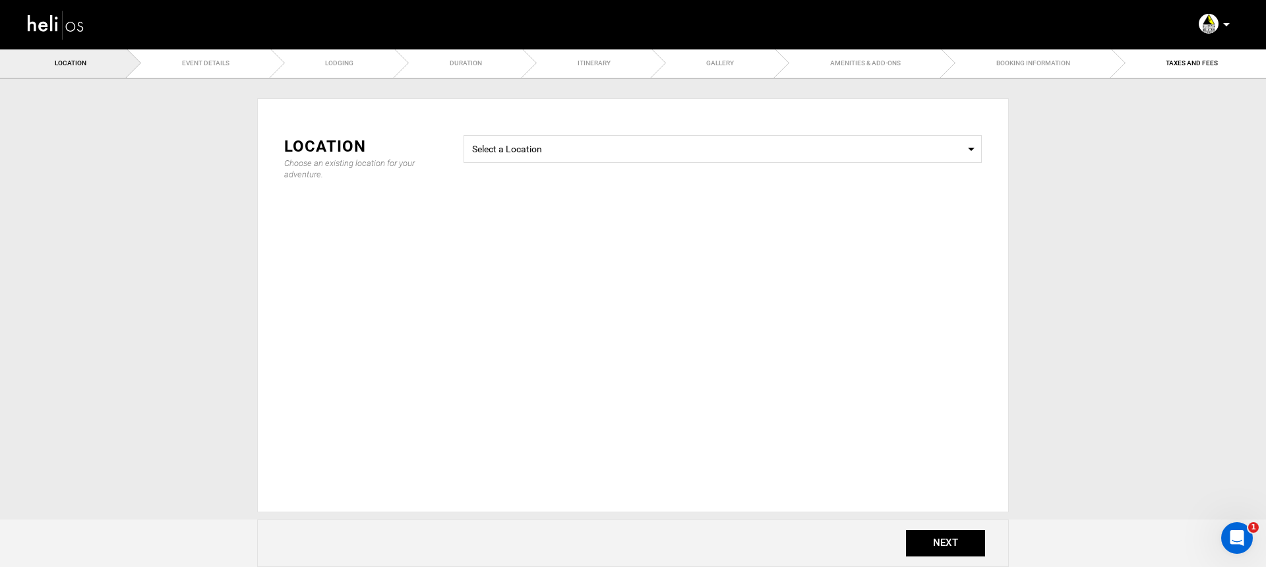
type input "Telluride Private Heli Skiing"
checkbox input "true"
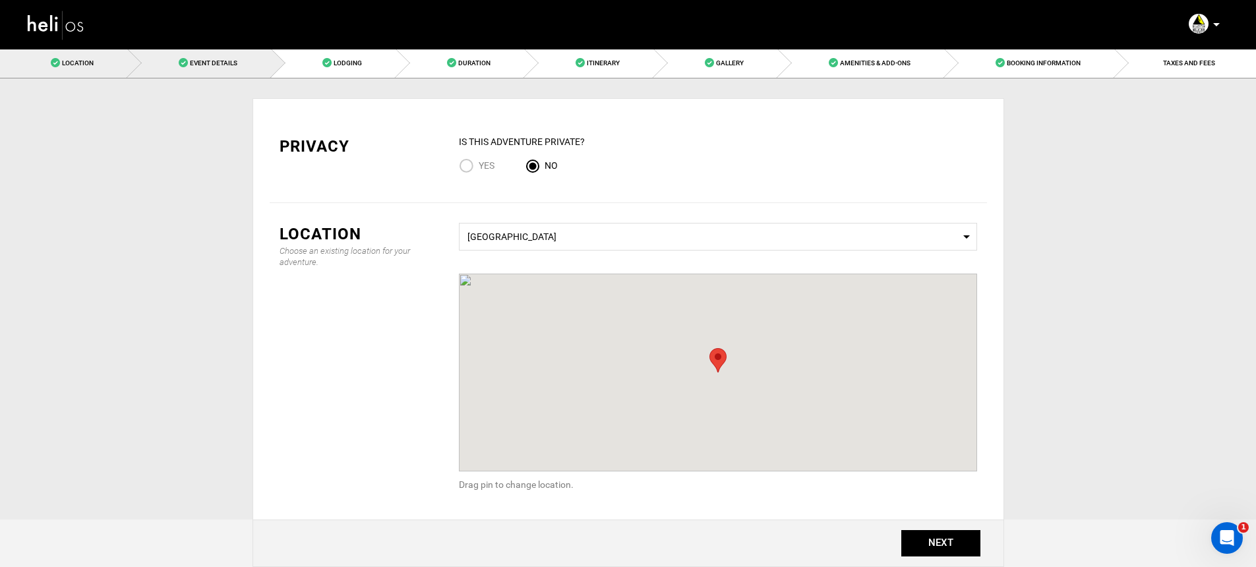
click at [224, 63] on span "Event Details" at bounding box center [213, 62] width 47 height 7
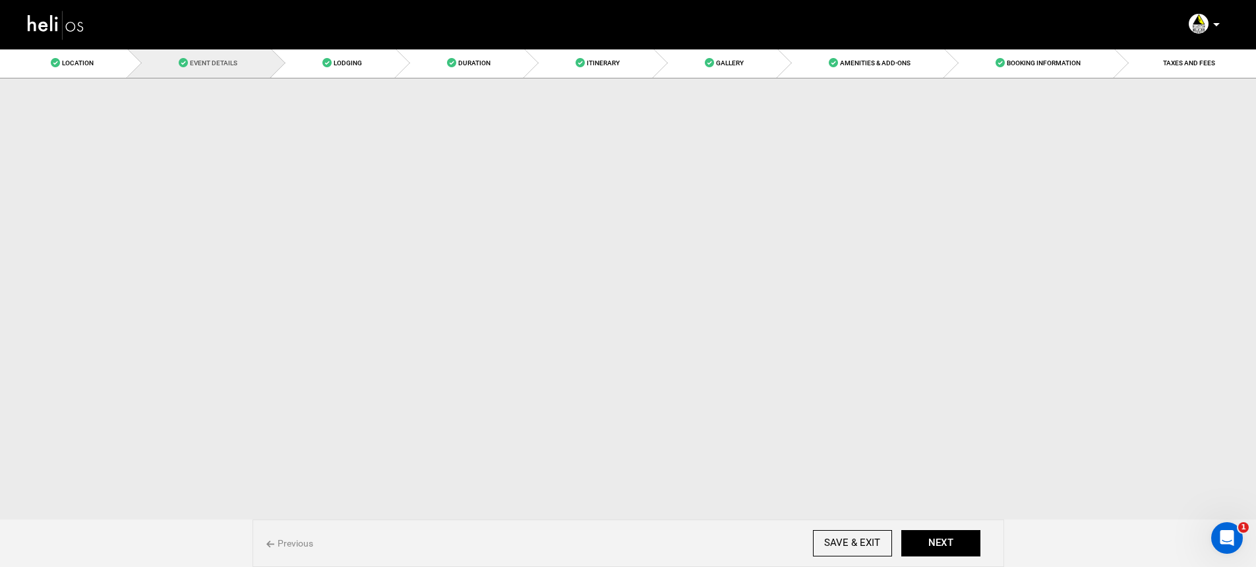
click at [221, 69] on link "Event Details" at bounding box center [200, 63] width 144 height 30
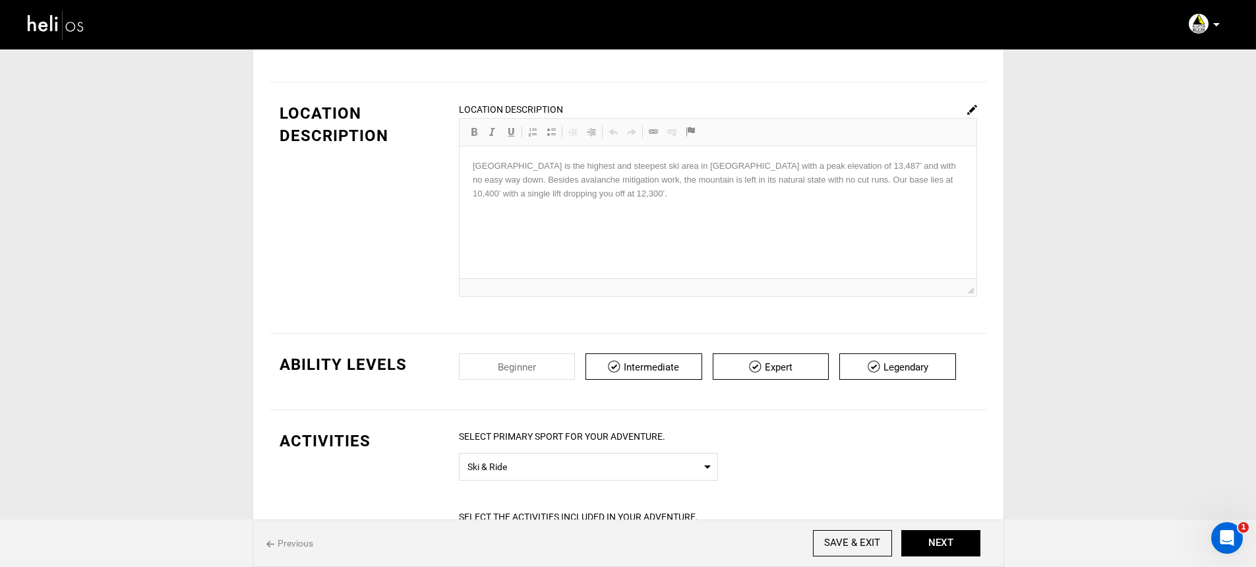
scroll to position [640, 0]
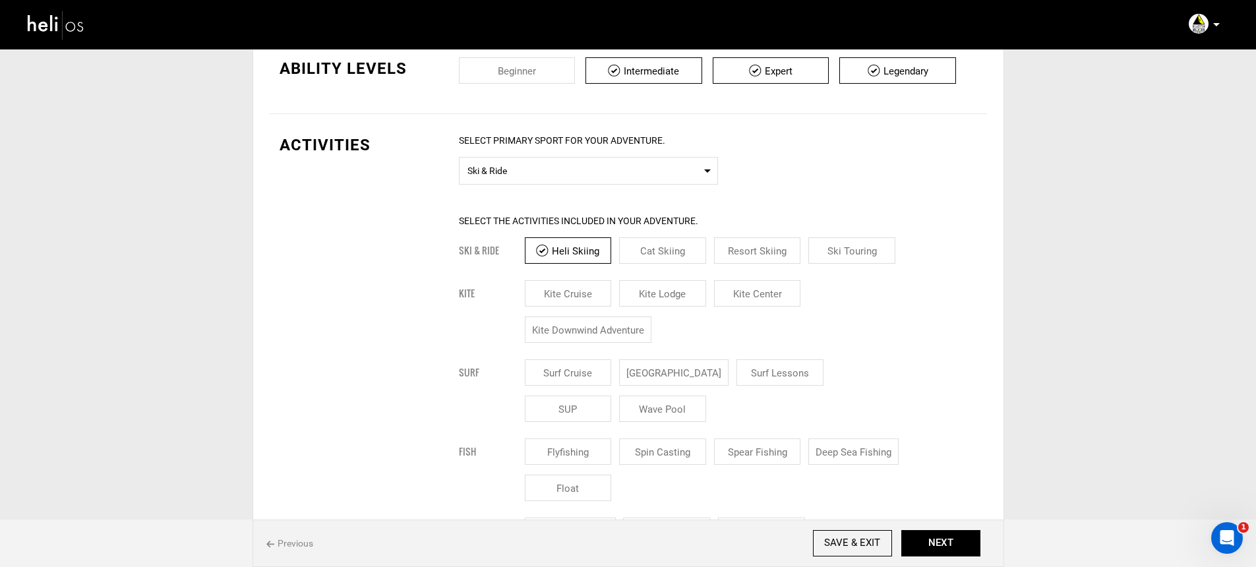
click at [59, 20] on img at bounding box center [55, 24] width 59 height 35
